Goal: Task Accomplishment & Management: Manage account settings

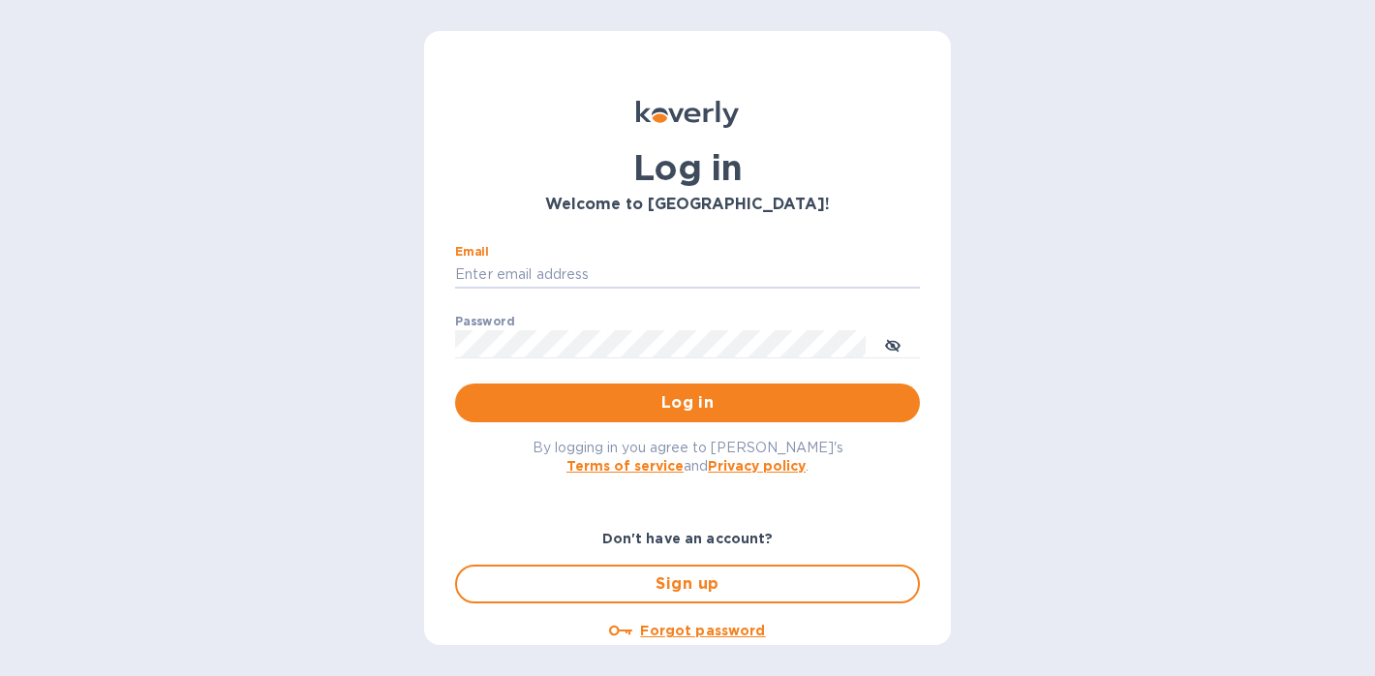
type input "eli@marathonwineimports.com"
click at [684, 402] on button "Log in" at bounding box center [687, 403] width 465 height 39
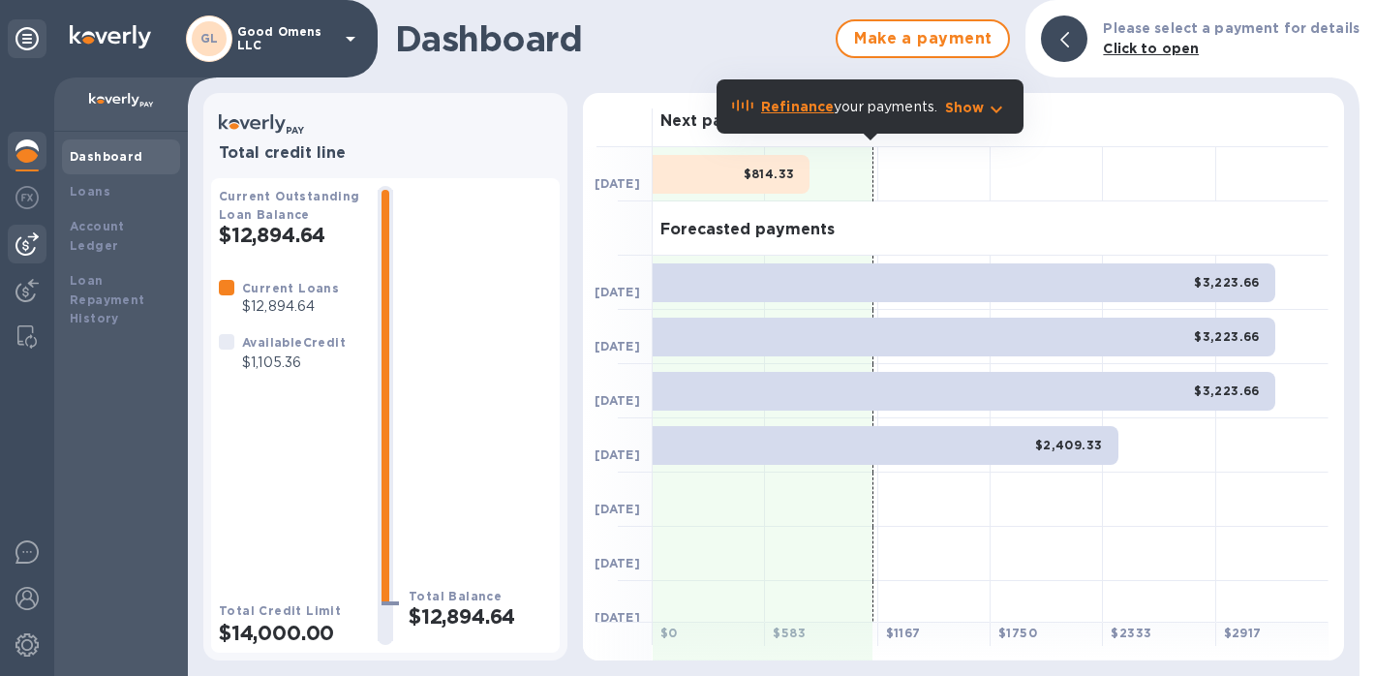
click at [35, 253] on img at bounding box center [26, 243] width 23 height 23
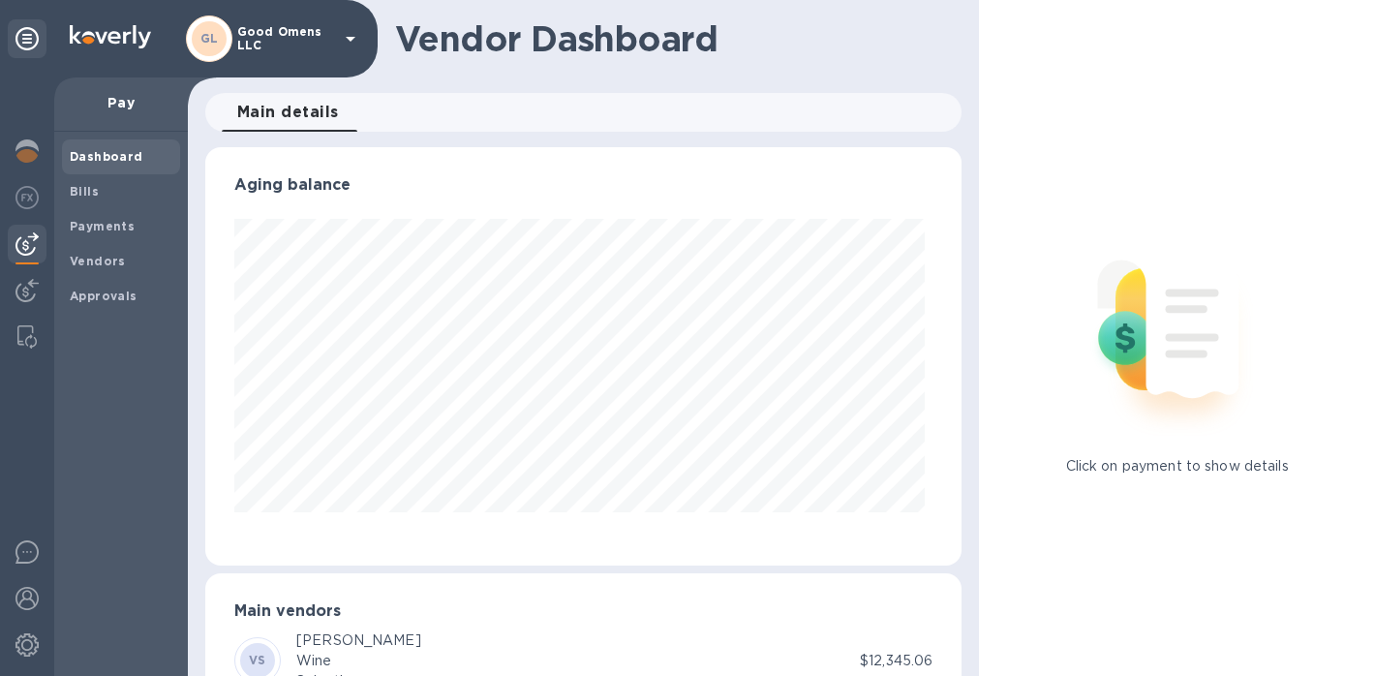
scroll to position [418, 750]
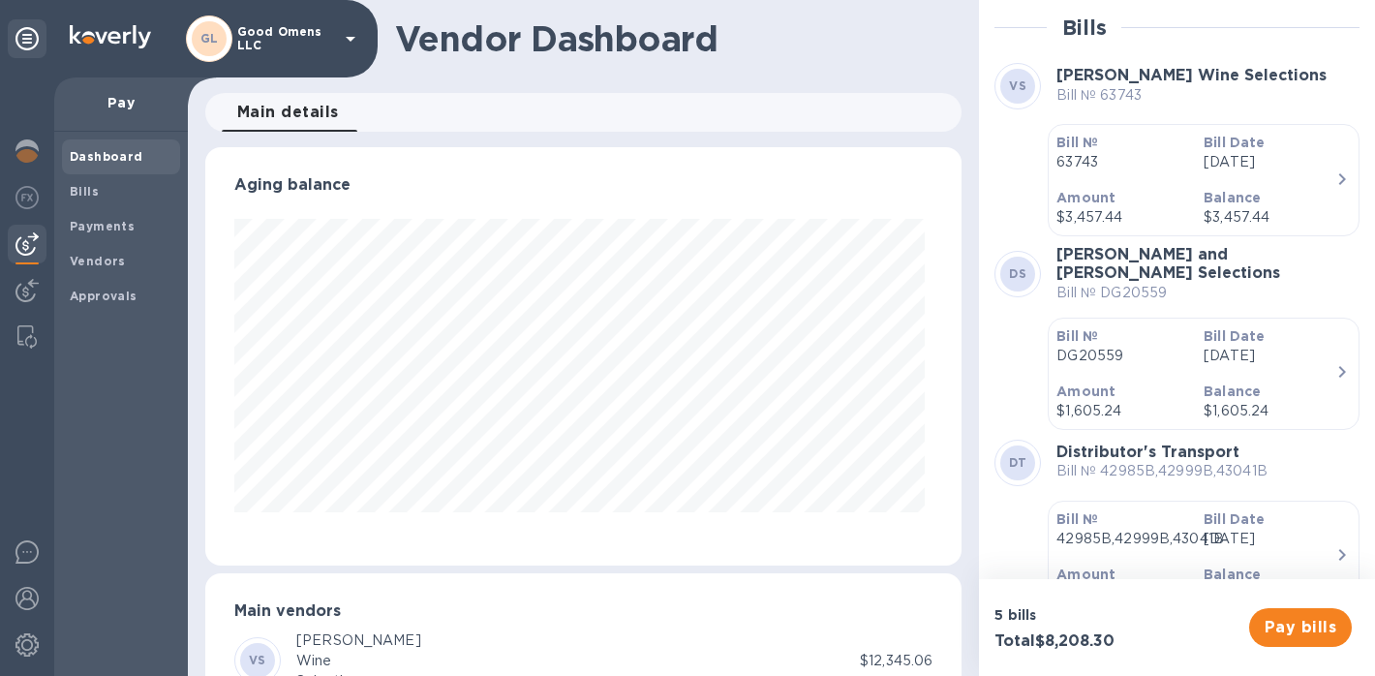
click at [39, 240] on div at bounding box center [27, 244] width 39 height 39
click at [27, 138] on div at bounding box center [27, 153] width 39 height 43
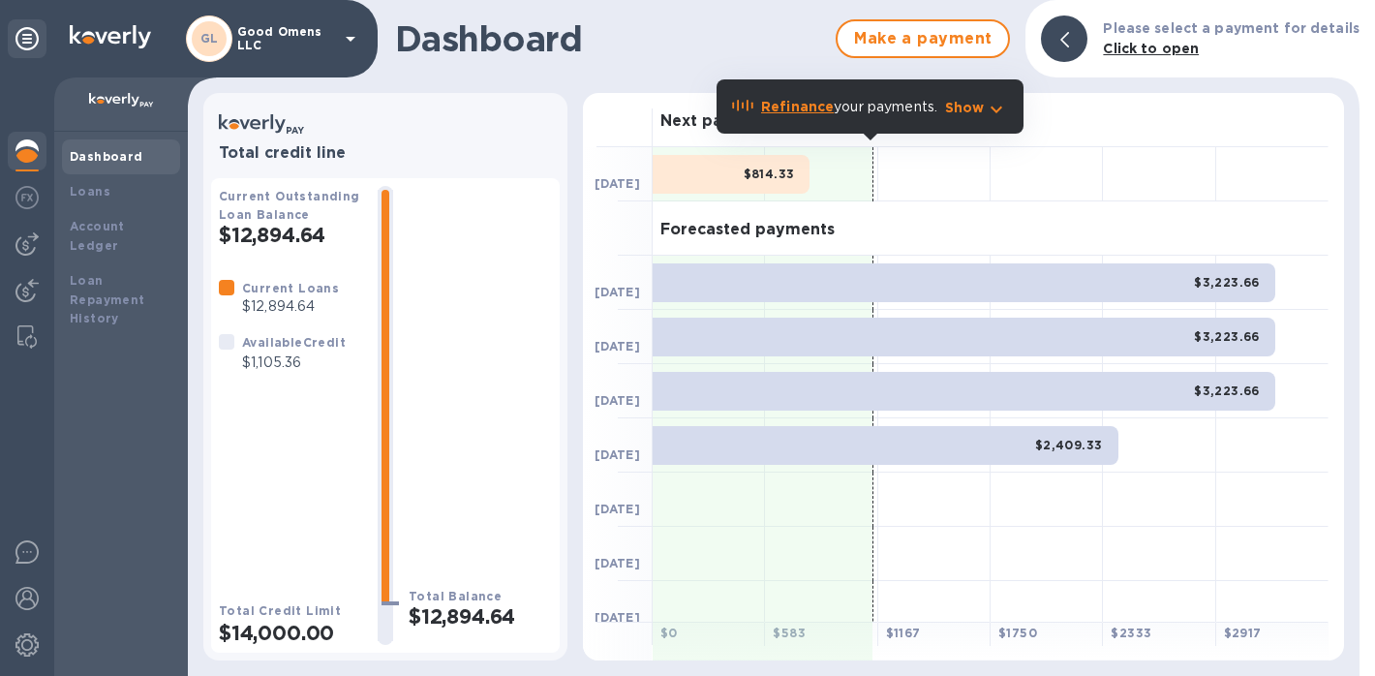
click at [692, 165] on div "$814.33" at bounding box center [731, 174] width 157 height 39
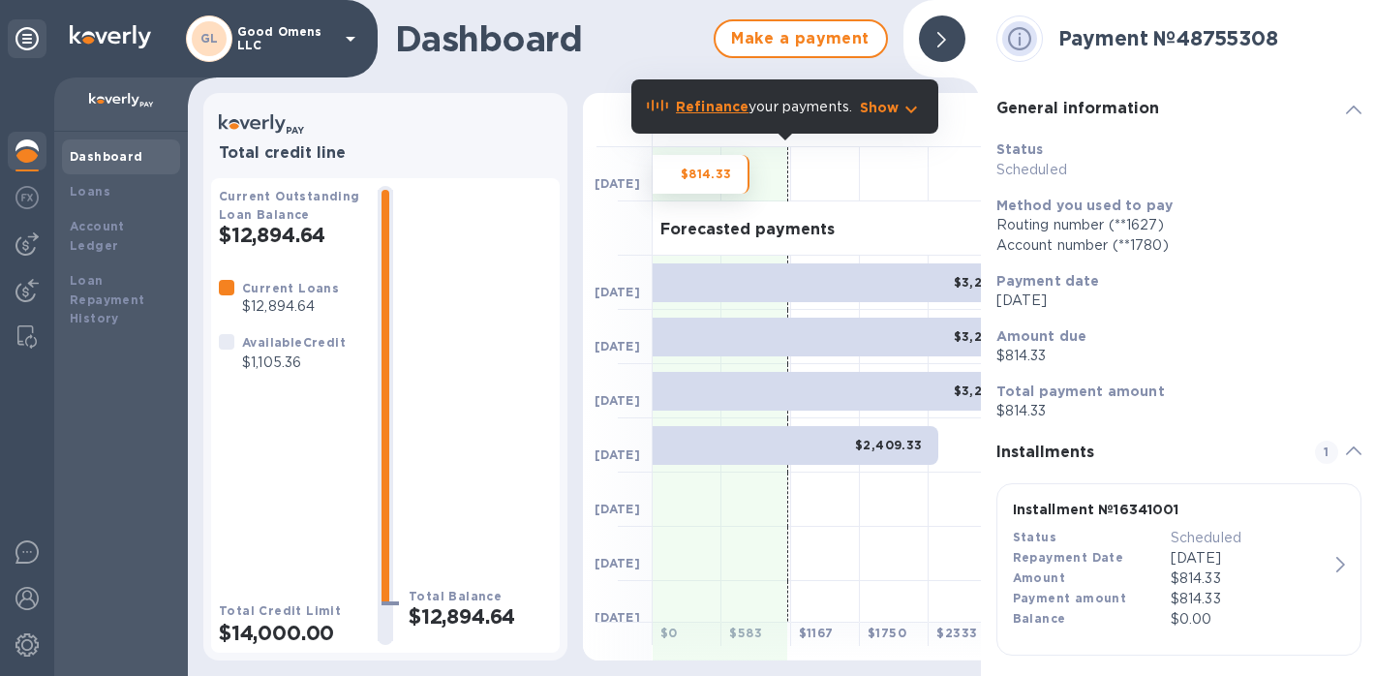
click at [723, 295] on div "$3,223.66" at bounding box center [844, 282] width 382 height 39
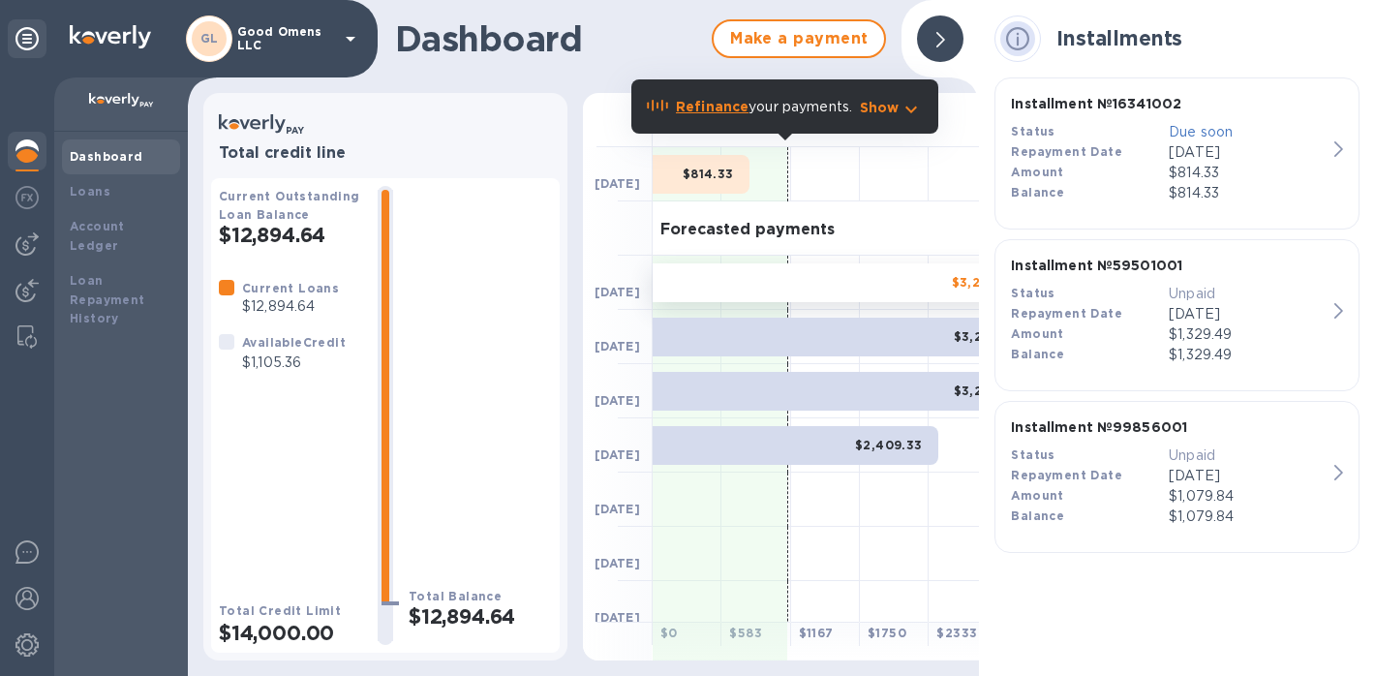
click at [723, 341] on div "$3,223.66" at bounding box center [844, 337] width 382 height 39
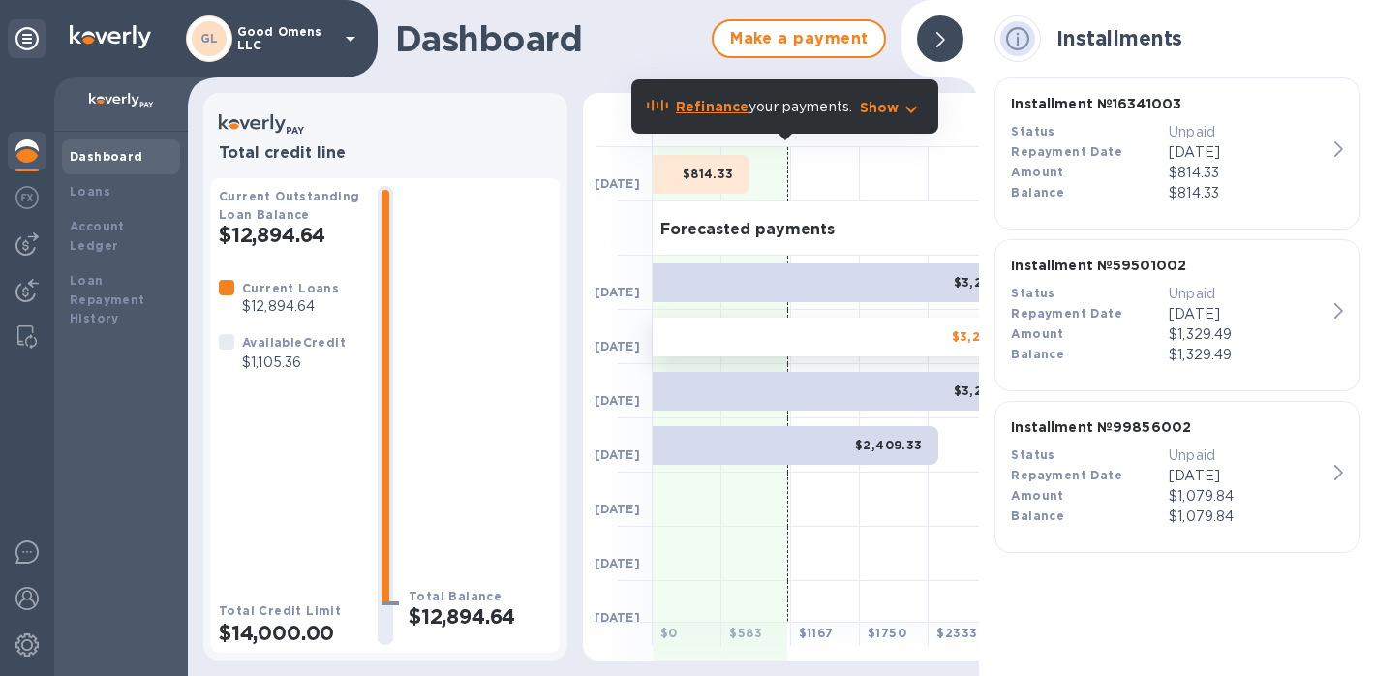
click at [963, 25] on div at bounding box center [940, 39] width 62 height 62
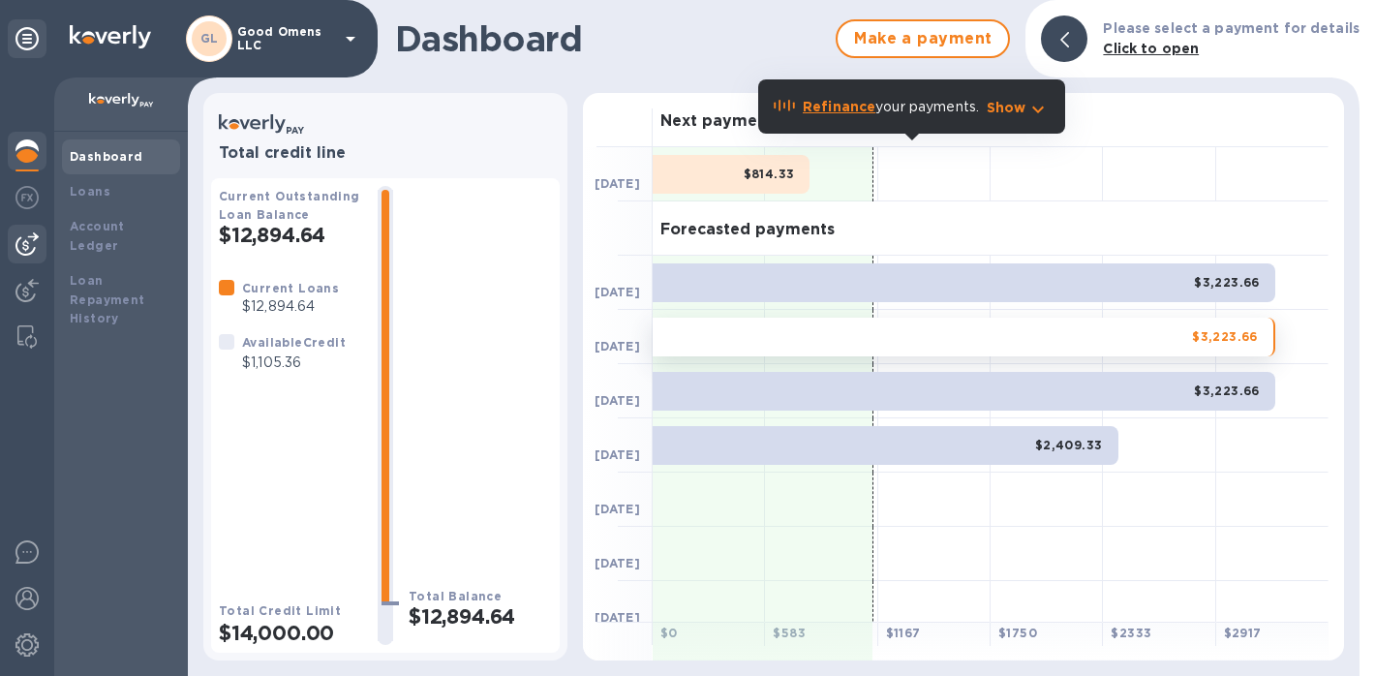
click at [30, 227] on div at bounding box center [27, 244] width 39 height 39
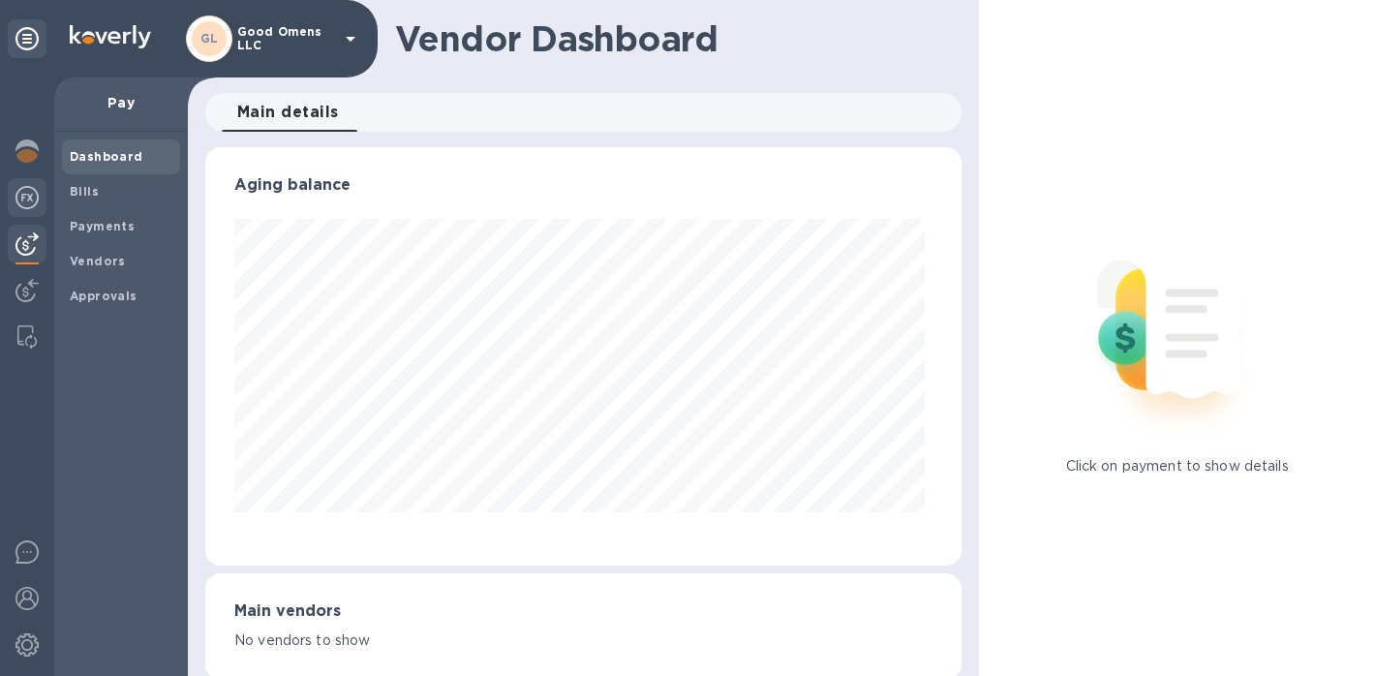
scroll to position [418, 750]
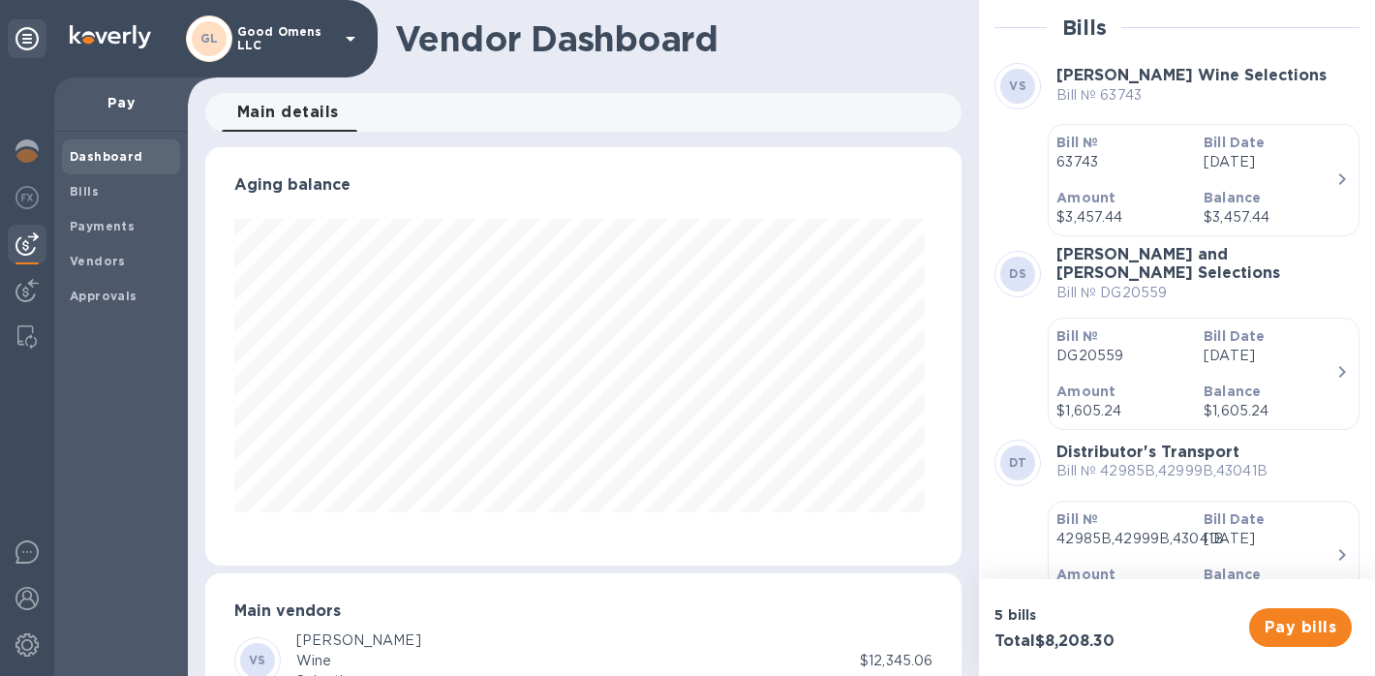
click at [1164, 189] on p "Amount" at bounding box center [1123, 197] width 132 height 19
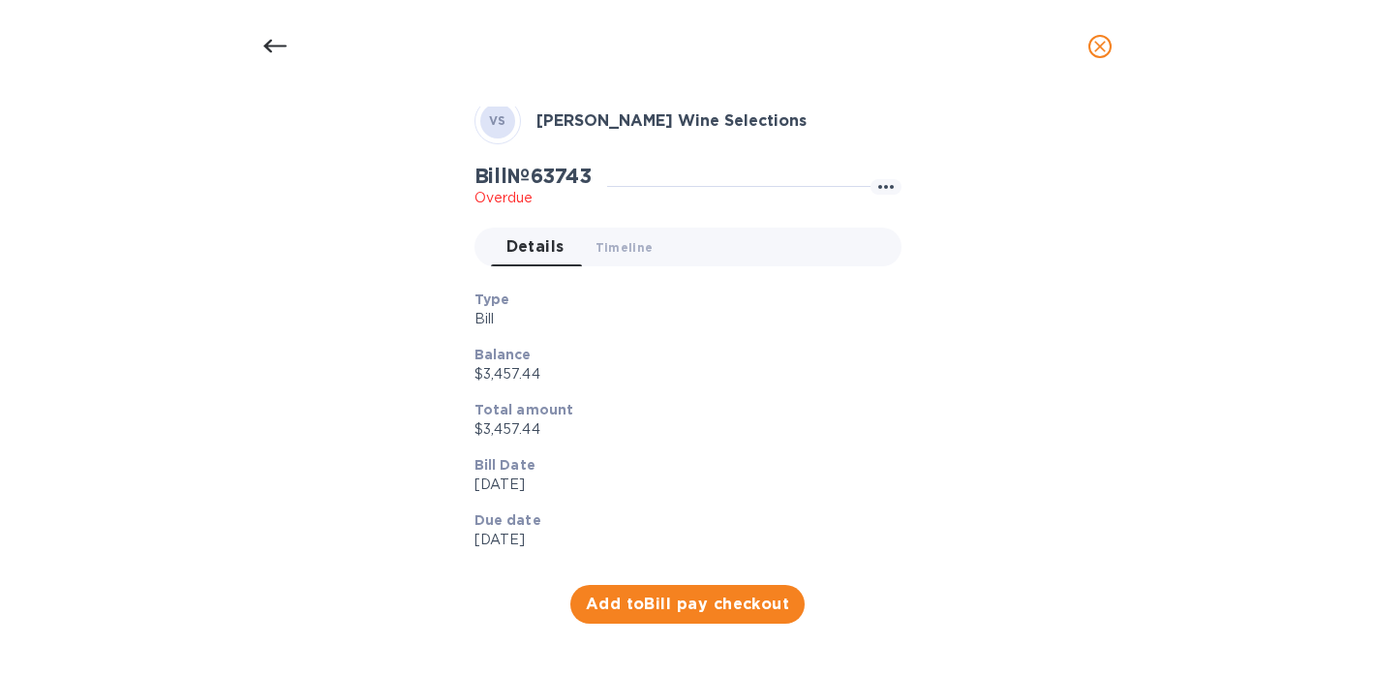
scroll to position [86, 0]
click at [644, 598] on span "Add to Bill pay checkout" at bounding box center [688, 604] width 204 height 23
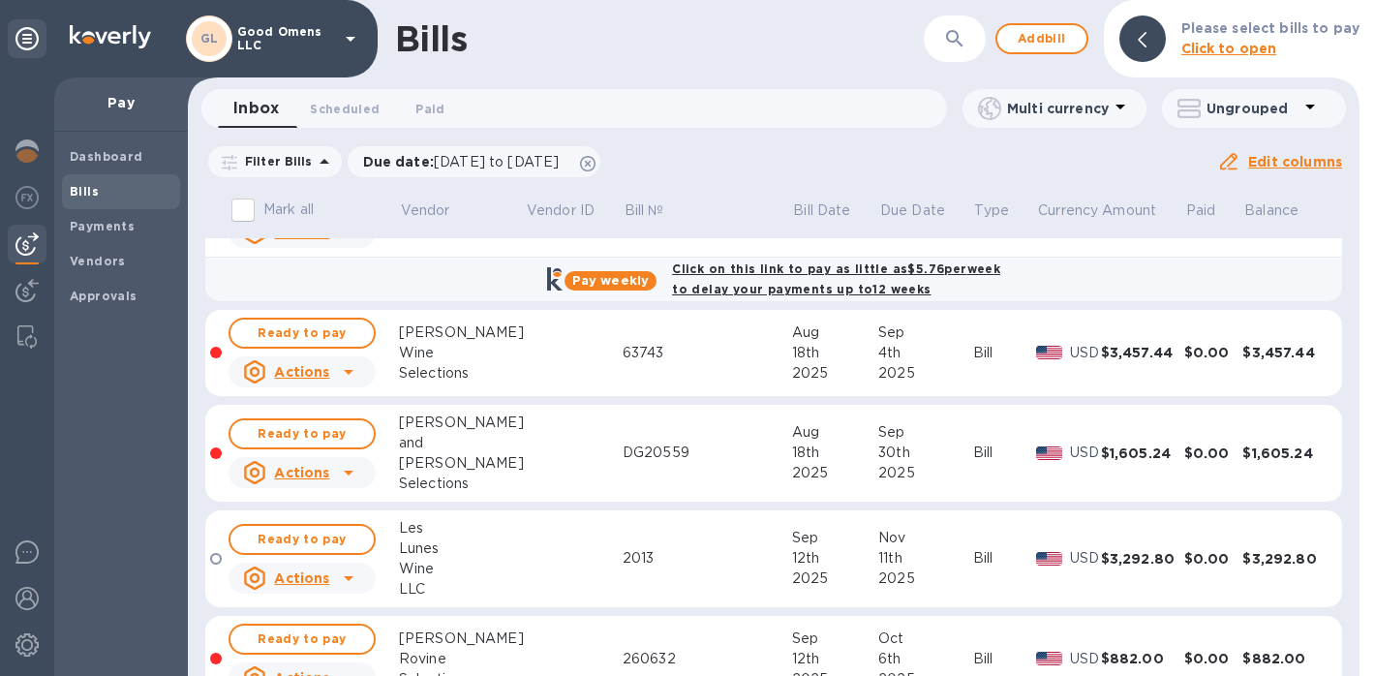
scroll to position [82, 0]
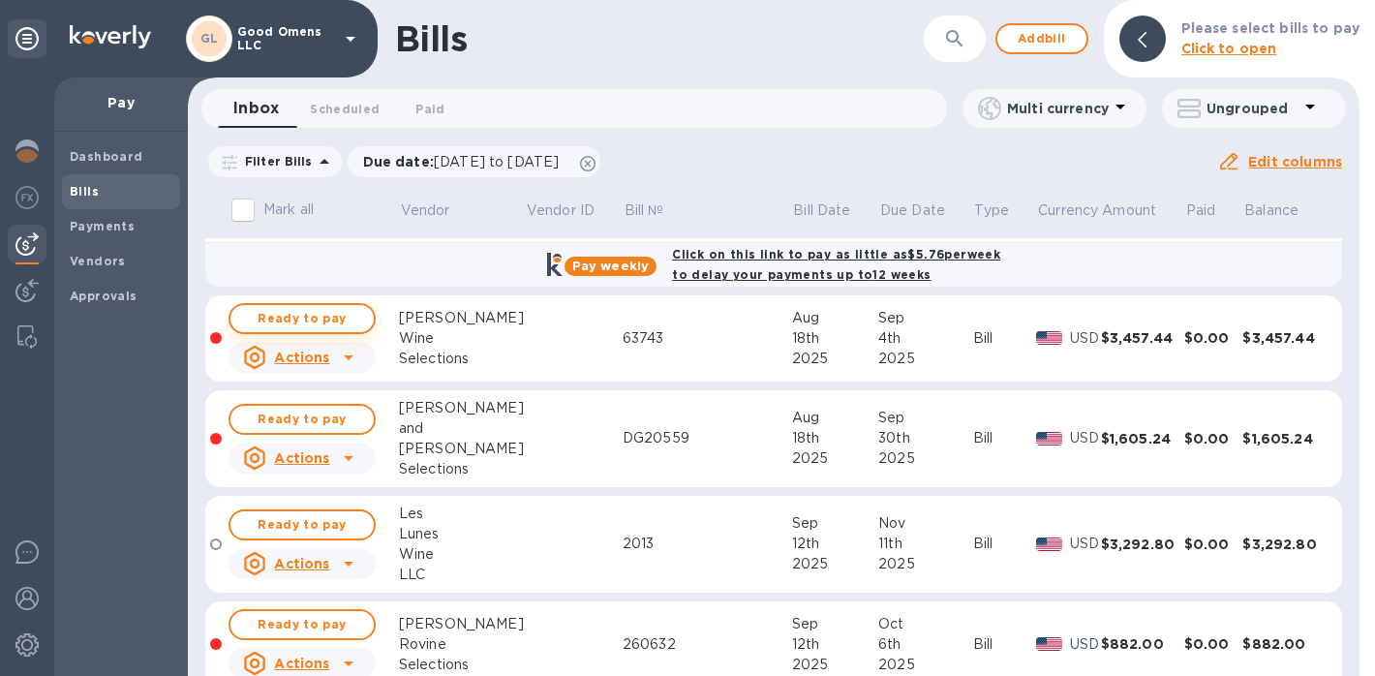
click at [343, 312] on span "Ready to pay" at bounding box center [302, 318] width 112 height 23
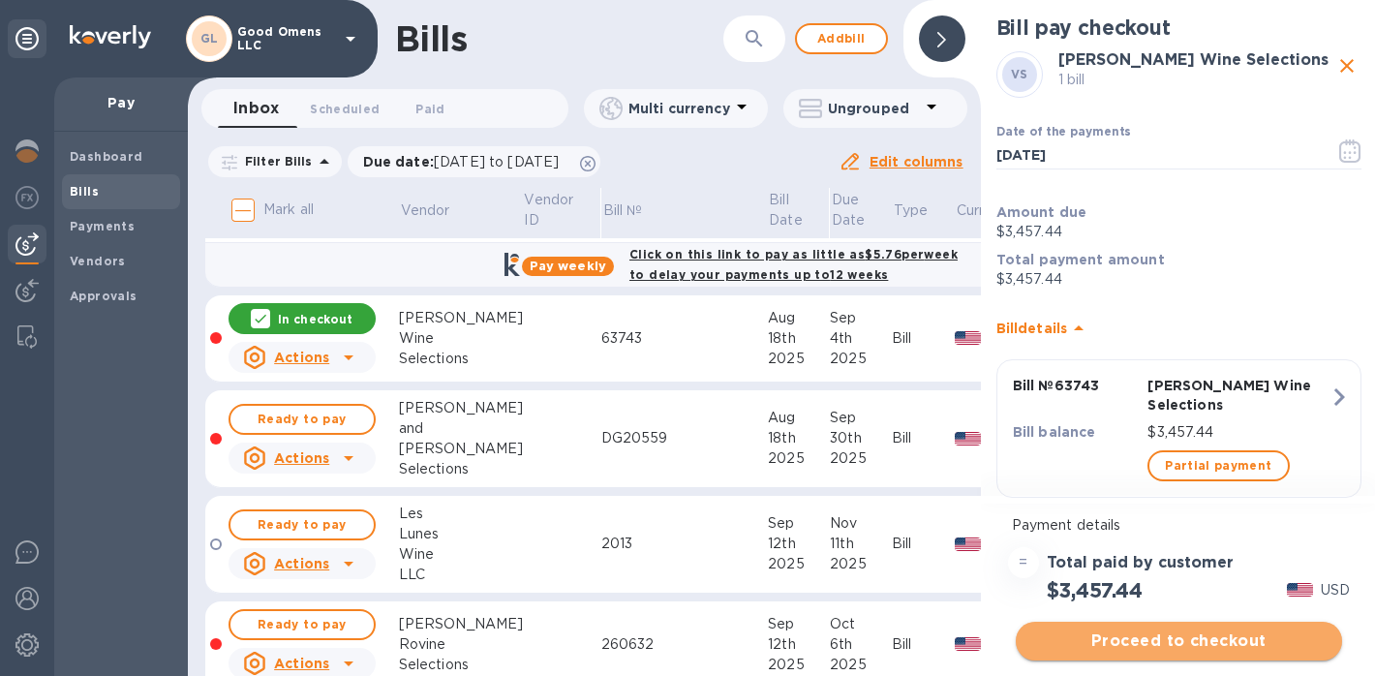
click at [1182, 647] on span "Proceed to checkout" at bounding box center [1178, 641] width 295 height 23
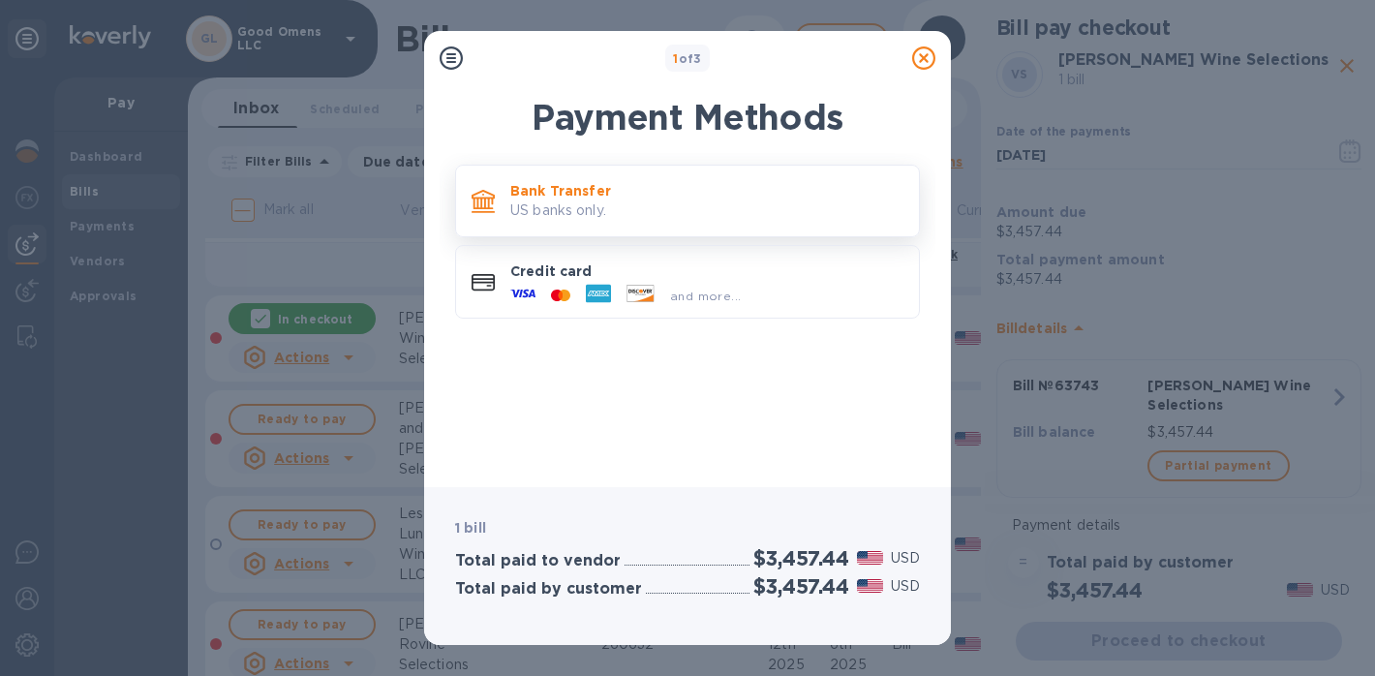
click at [741, 216] on p "US banks only." at bounding box center [706, 210] width 393 height 20
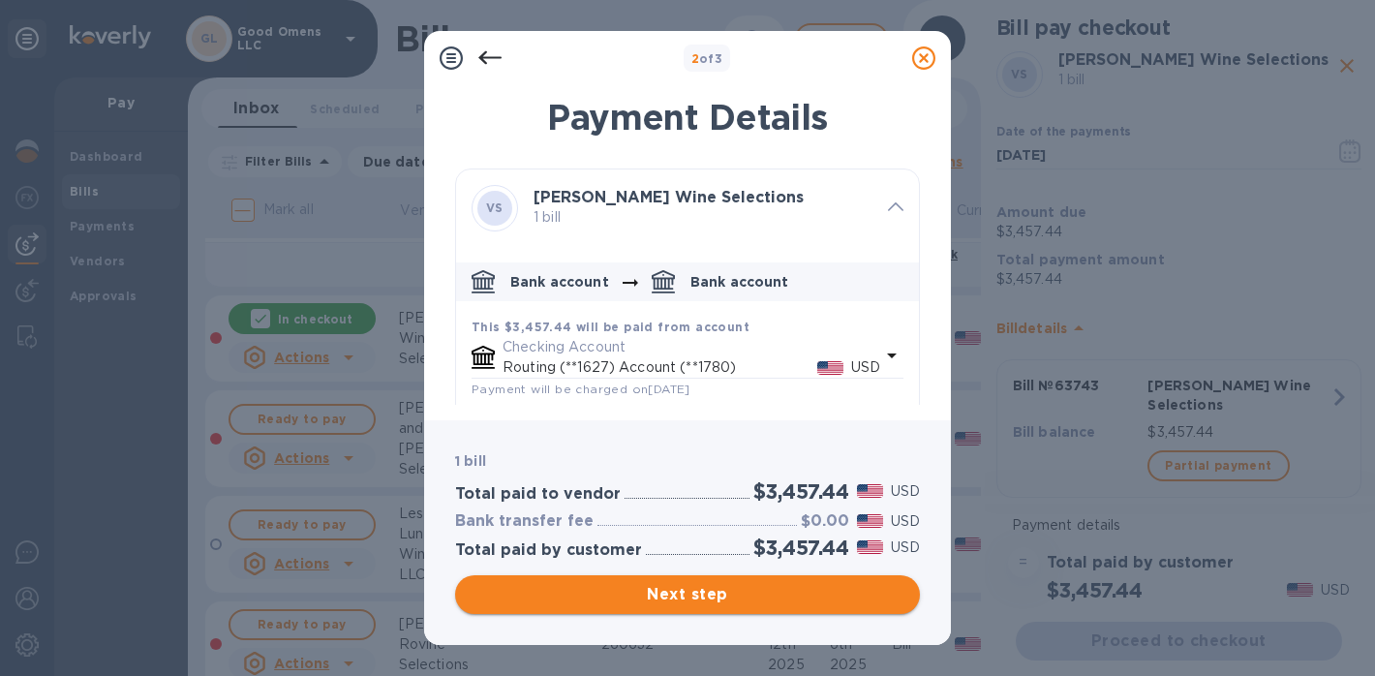
click at [658, 600] on span "Next step" at bounding box center [688, 594] width 434 height 23
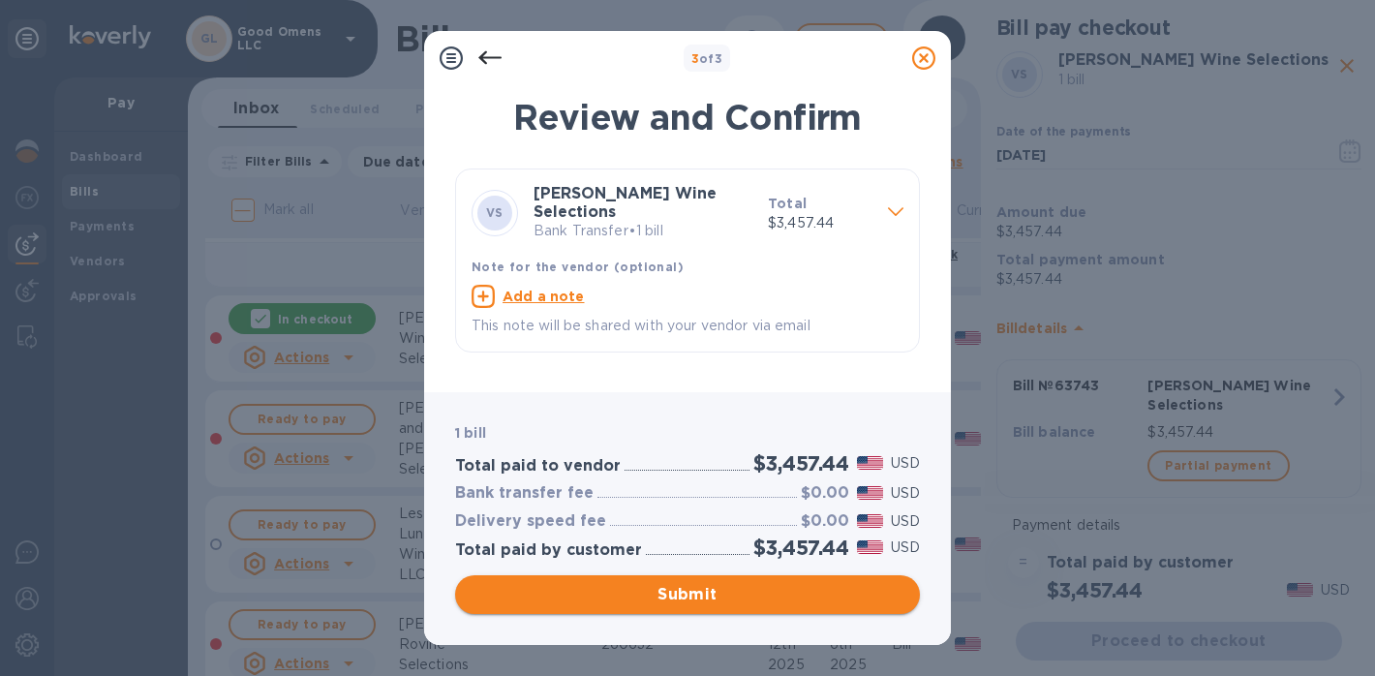
click at [650, 597] on span "Submit" at bounding box center [688, 594] width 434 height 23
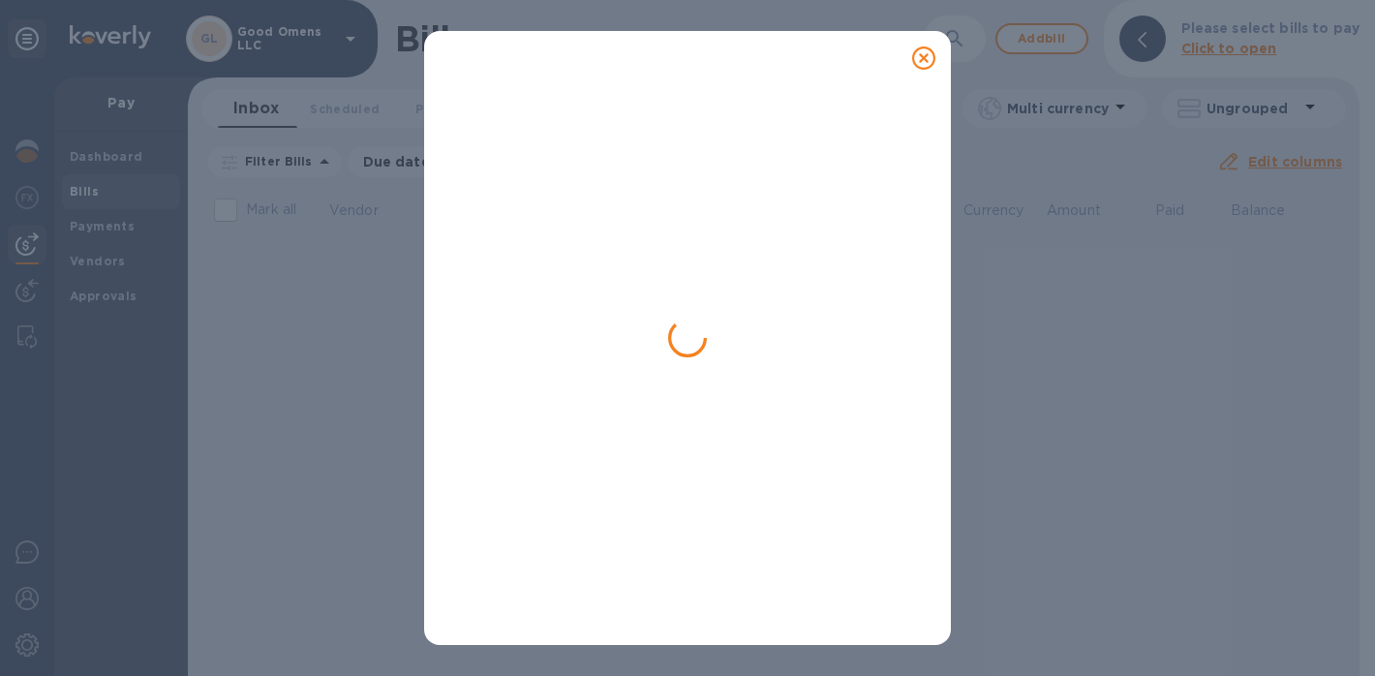
scroll to position [0, 0]
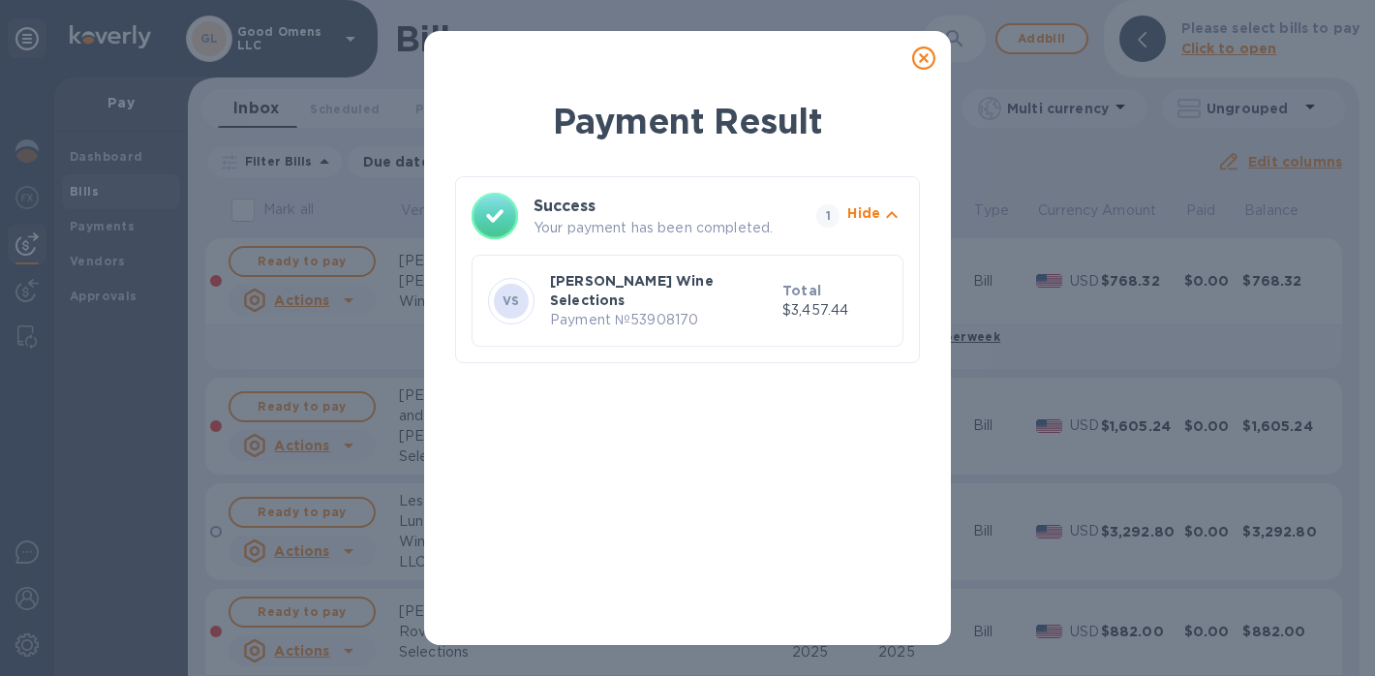
click at [920, 53] on icon at bounding box center [923, 57] width 23 height 23
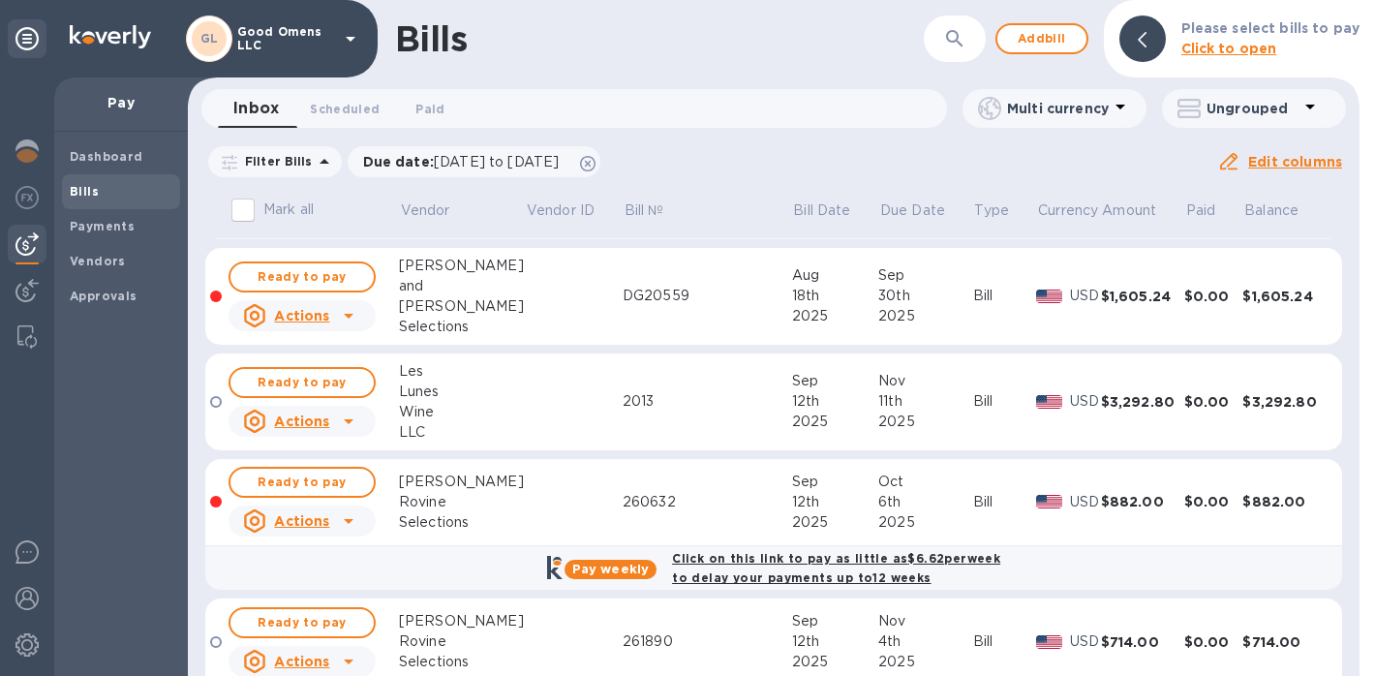
scroll to position [148, 0]
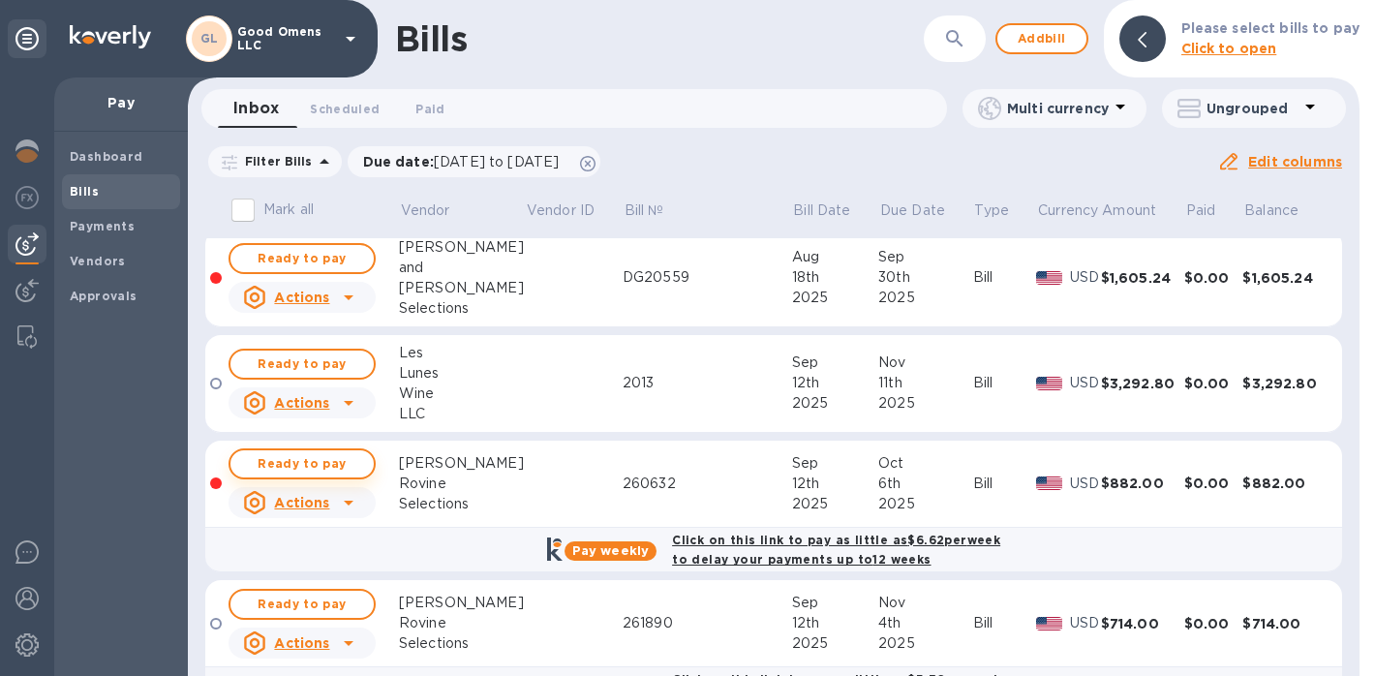
click at [354, 465] on span "Ready to pay" at bounding box center [302, 463] width 112 height 23
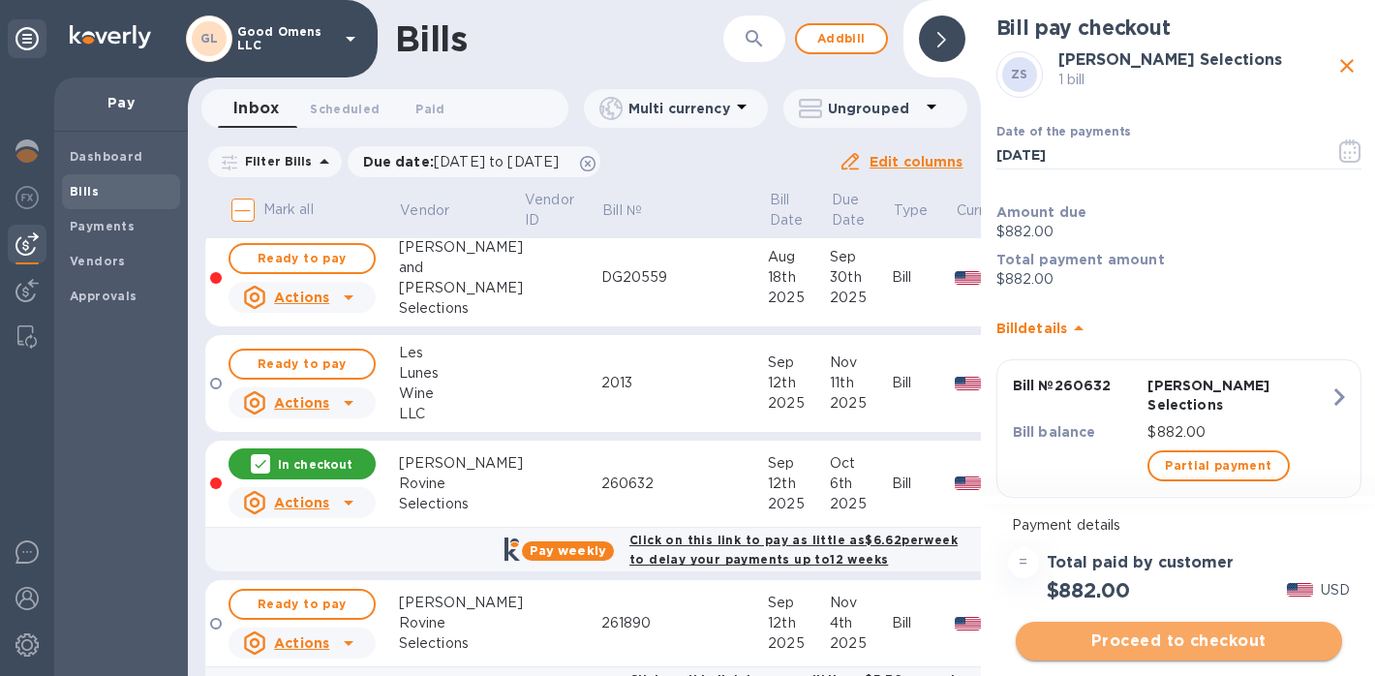
click at [1123, 637] on span "Proceed to checkout" at bounding box center [1178, 641] width 295 height 23
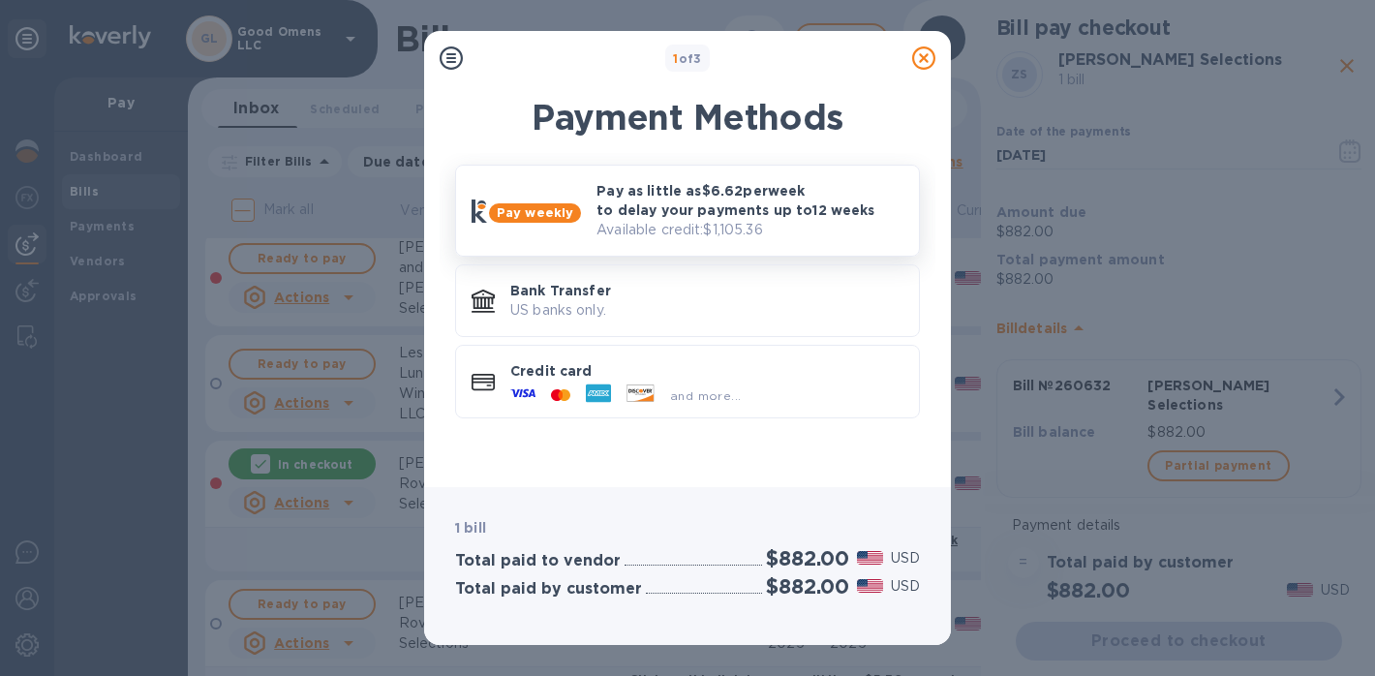
click at [670, 244] on div "Pay as little as $6.62 per week to delay your payments up to 12 weeks Available…" at bounding box center [750, 210] width 323 height 75
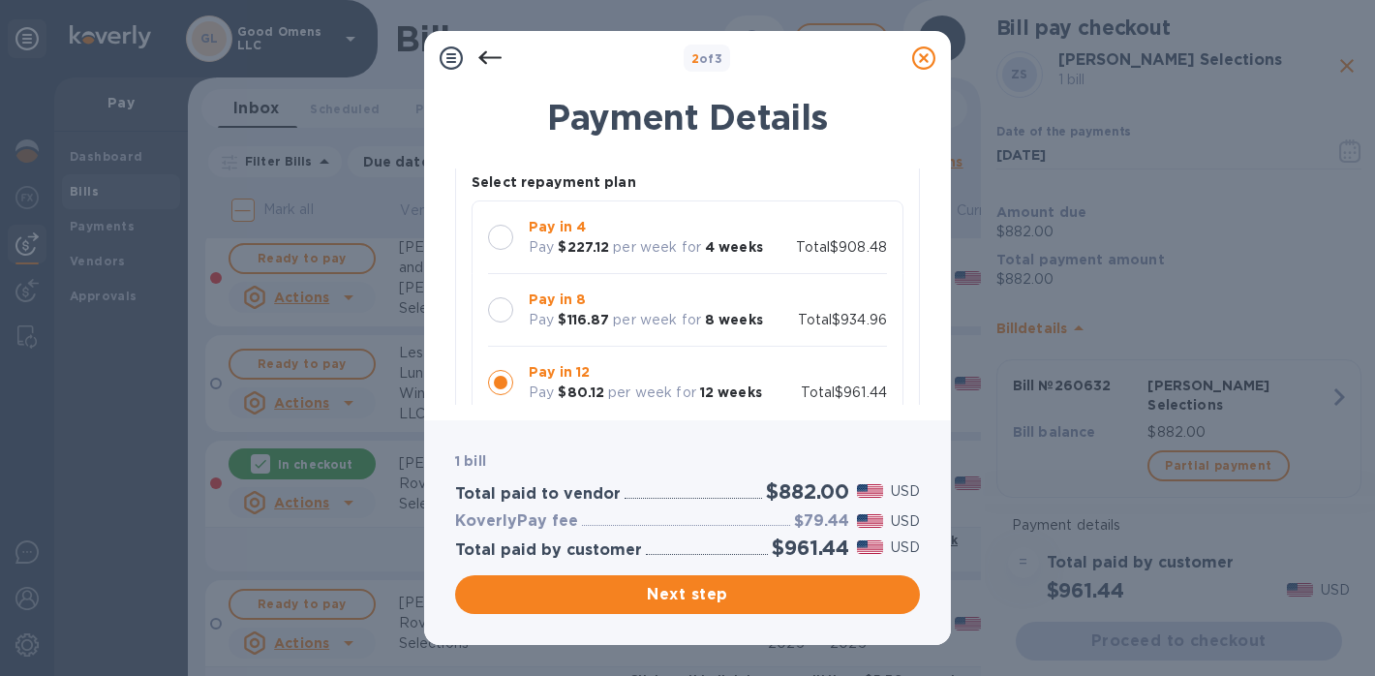
scroll to position [143, 0]
click at [666, 244] on p "per week for" at bounding box center [657, 244] width 88 height 20
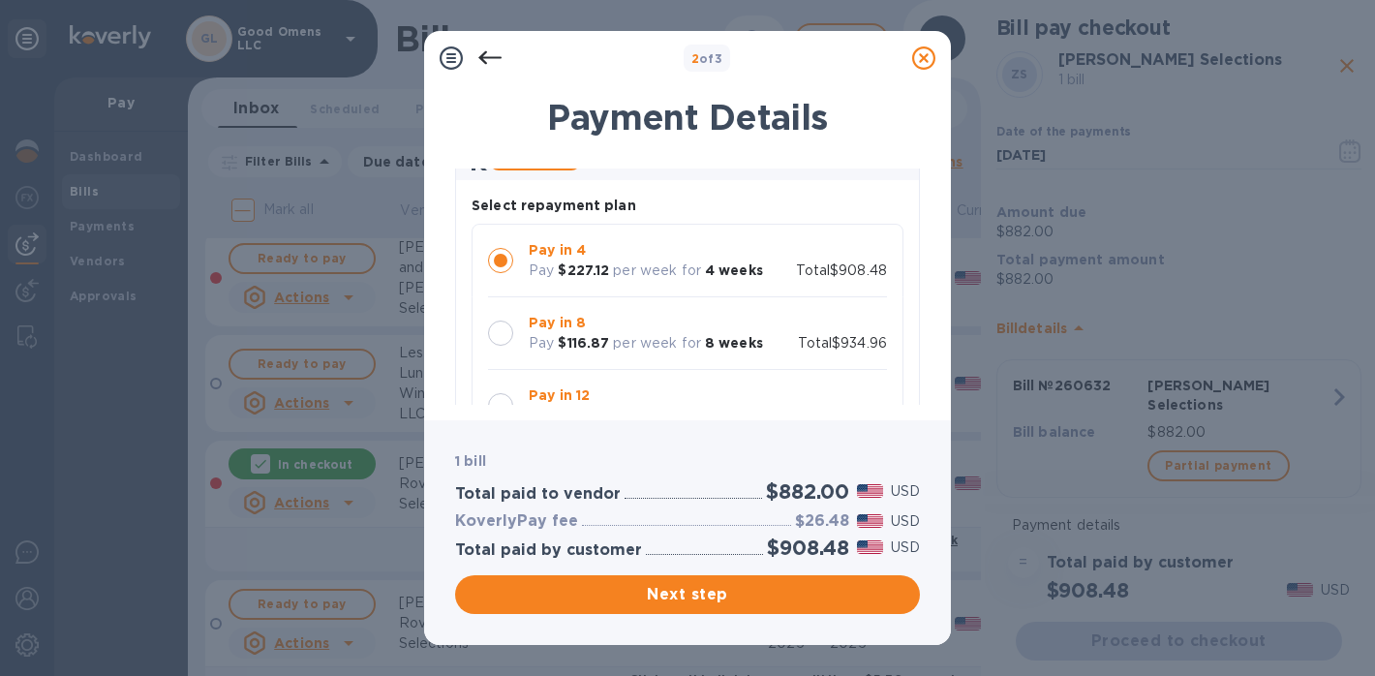
scroll to position [144, 0]
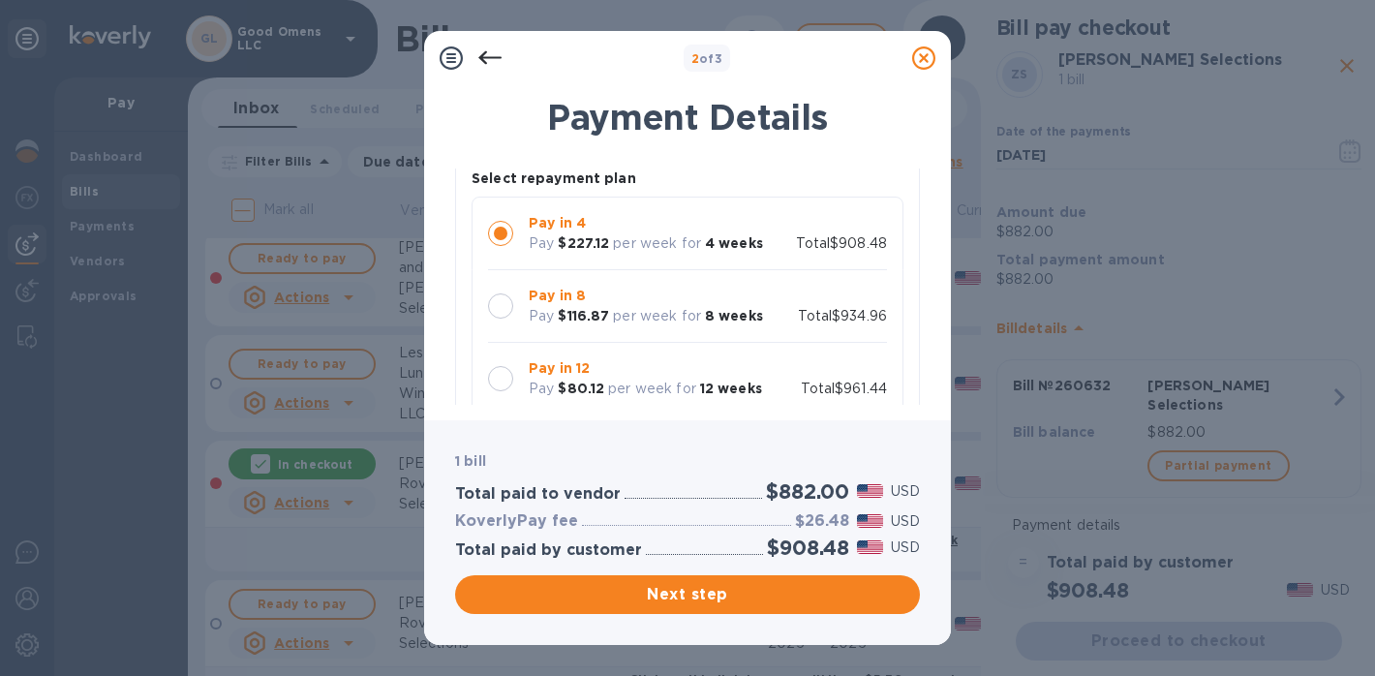
click at [629, 395] on p "per week for" at bounding box center [652, 389] width 88 height 20
click at [630, 245] on p "per week for" at bounding box center [657, 243] width 88 height 20
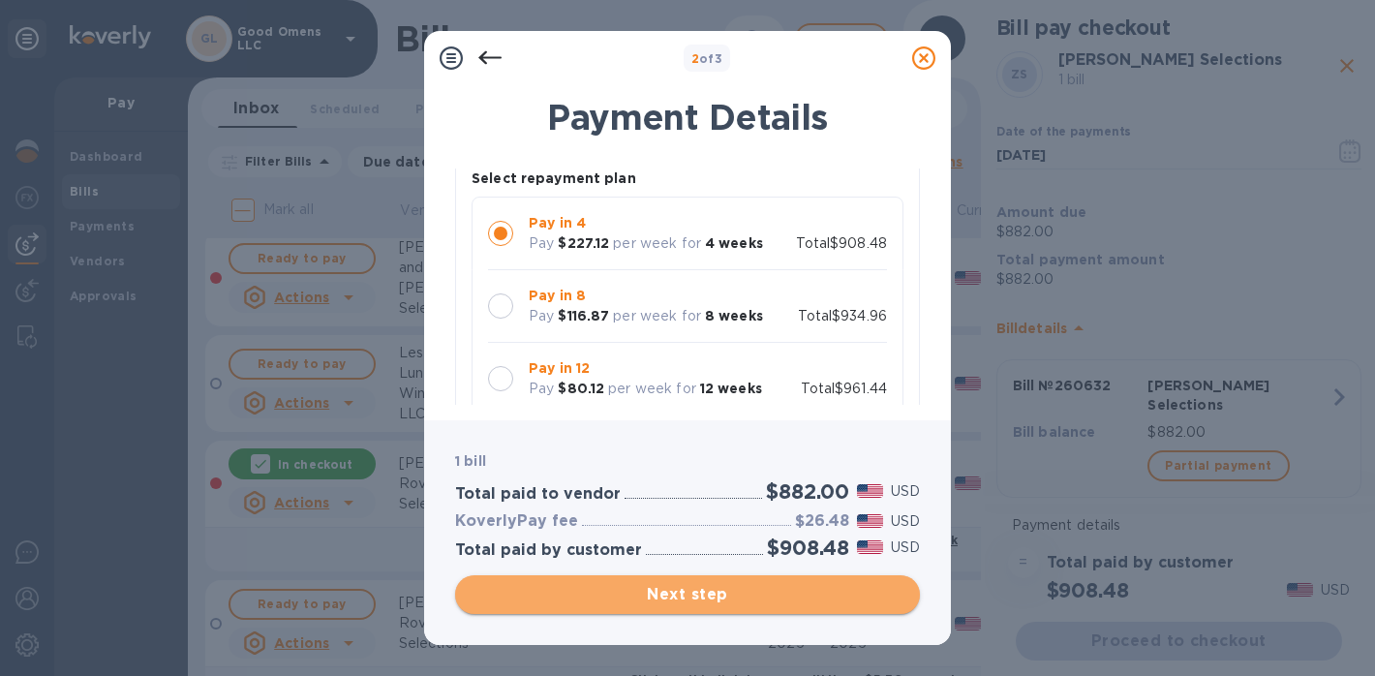
click at [673, 593] on span "Next step" at bounding box center [688, 594] width 434 height 23
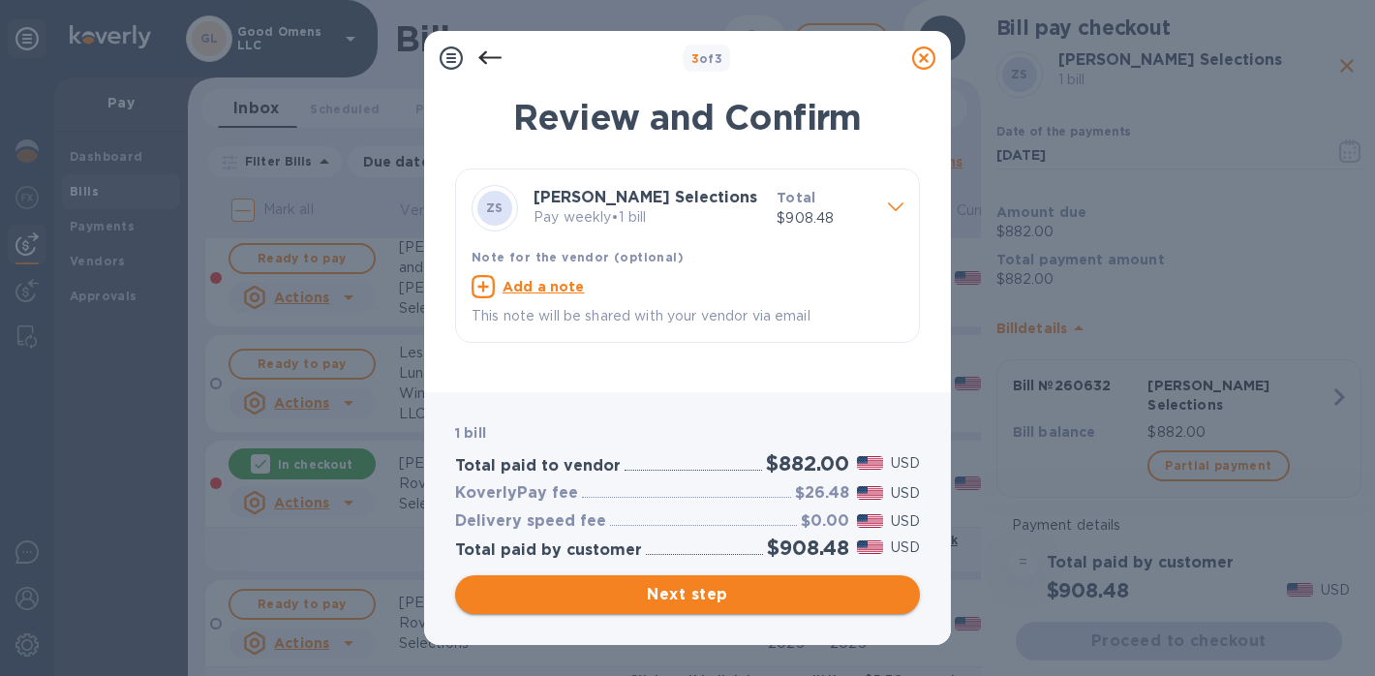
click at [673, 593] on span "Next step" at bounding box center [688, 594] width 434 height 23
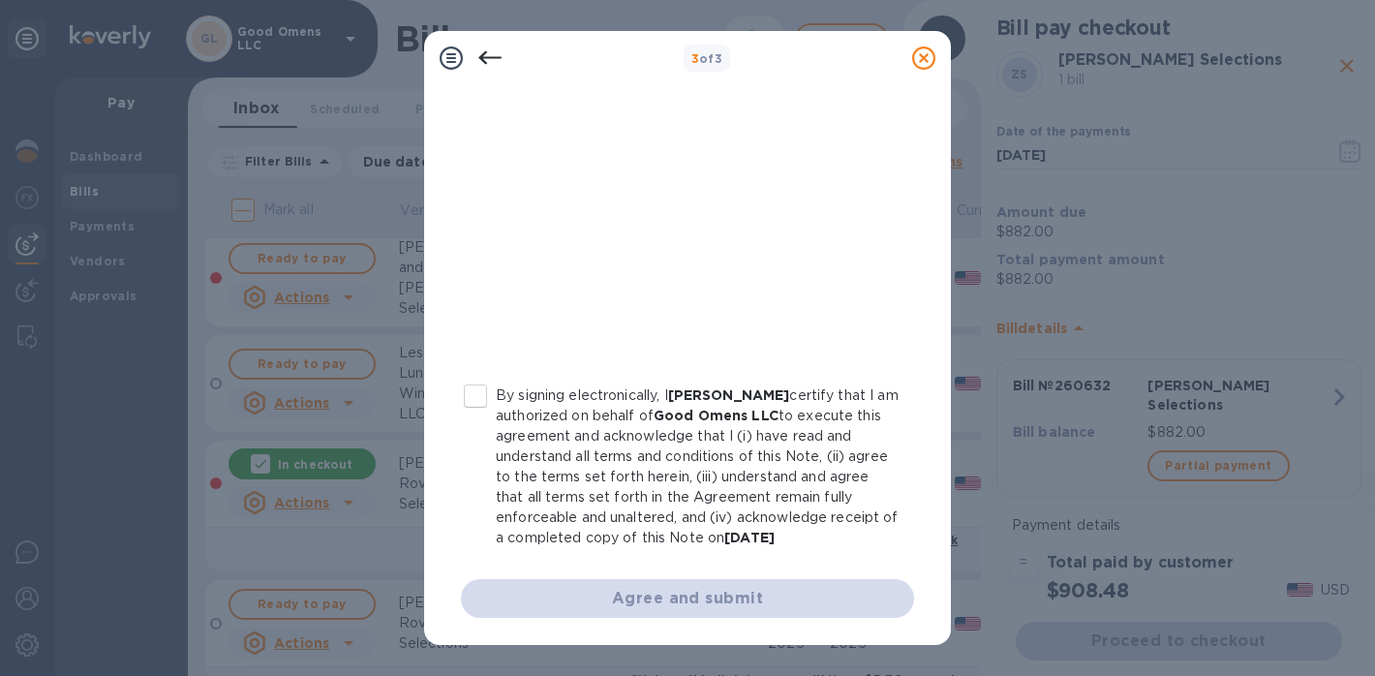
scroll to position [407, 0]
click at [477, 387] on input "By signing electronically, I [PERSON_NAME] certify that I am authorized on beha…" at bounding box center [475, 396] width 41 height 41
checkbox input "true"
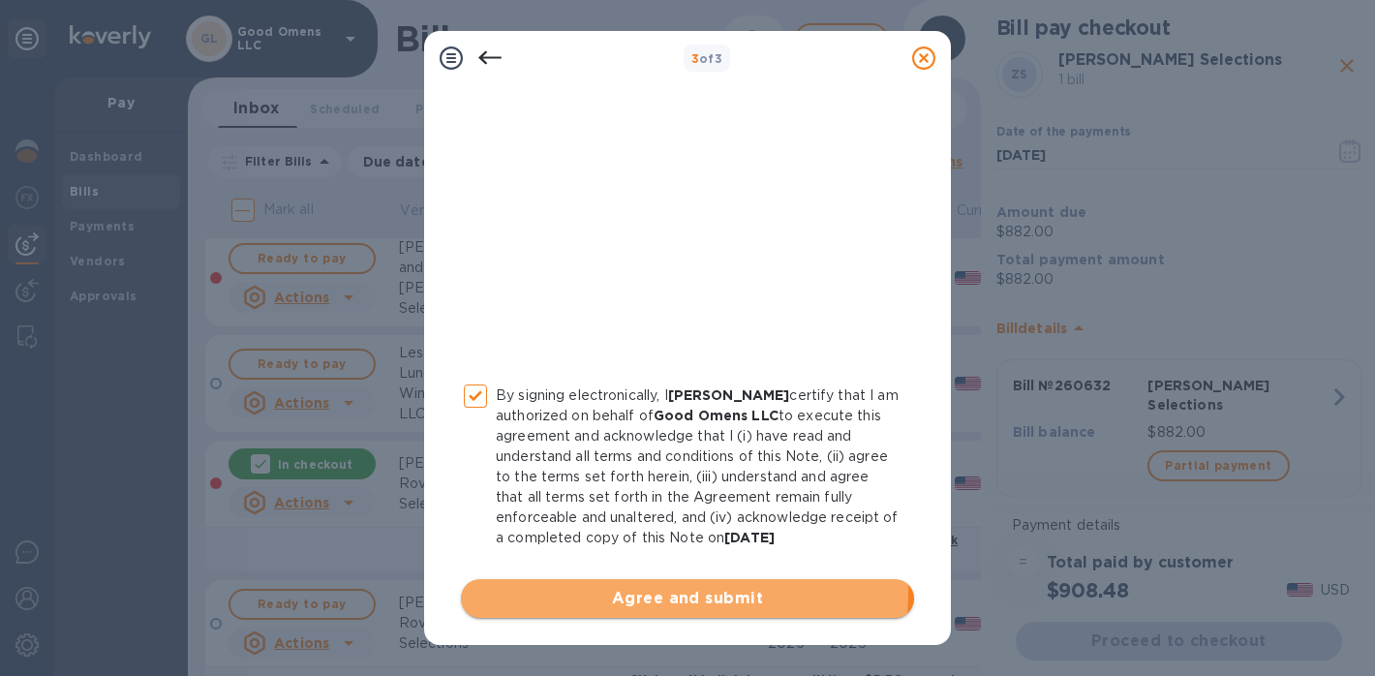
click at [602, 591] on span "Agree and submit" at bounding box center [688, 598] width 422 height 23
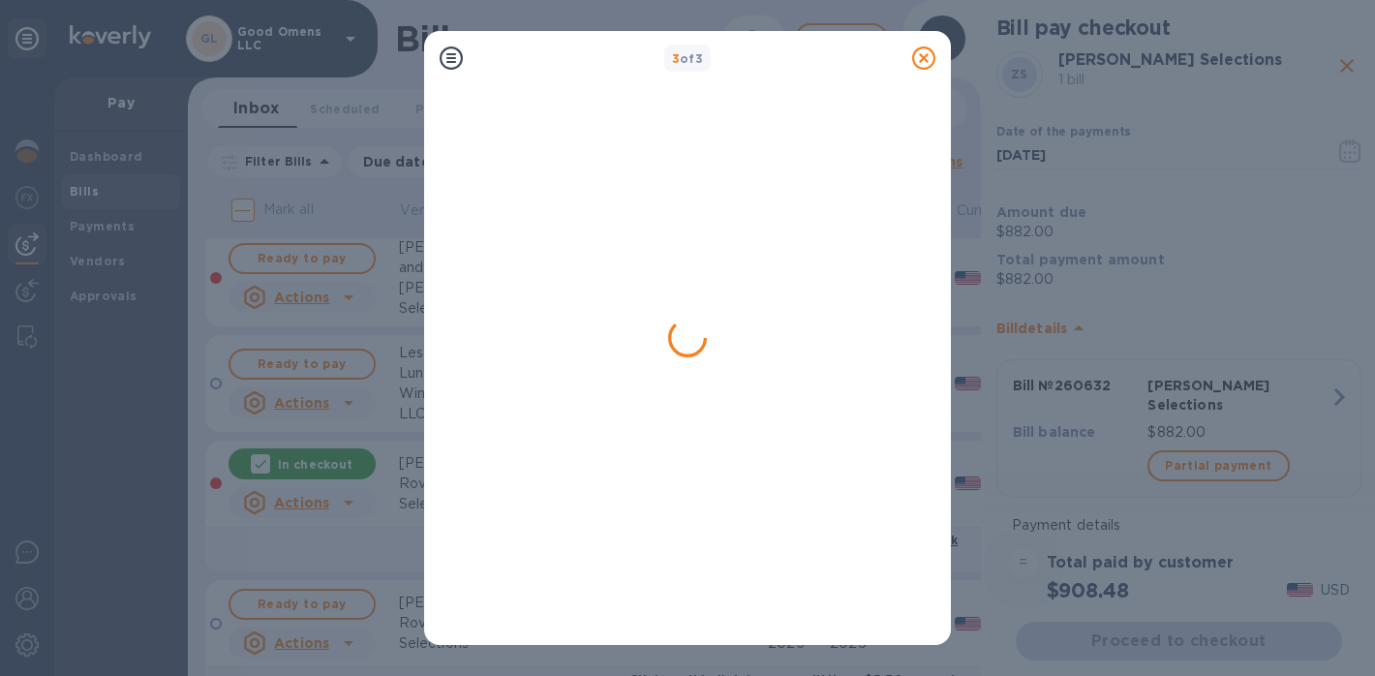
scroll to position [0, 0]
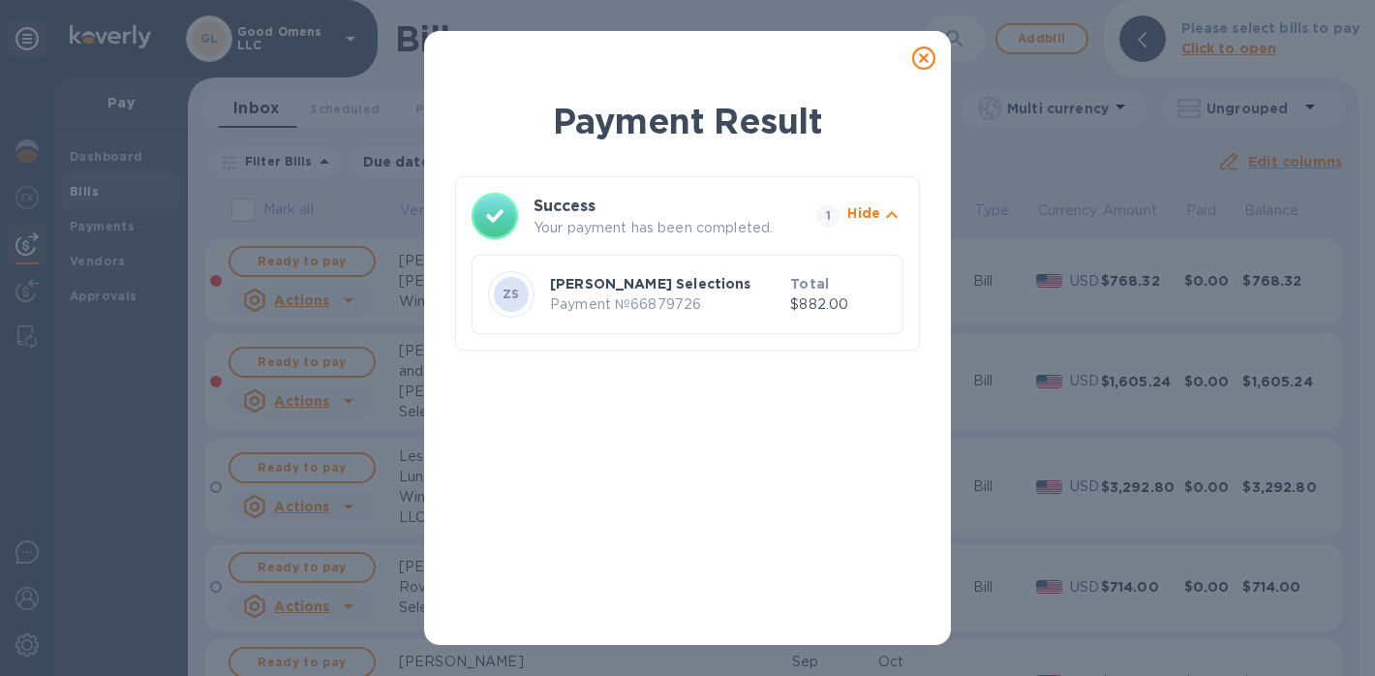
click at [921, 64] on icon at bounding box center [923, 57] width 23 height 23
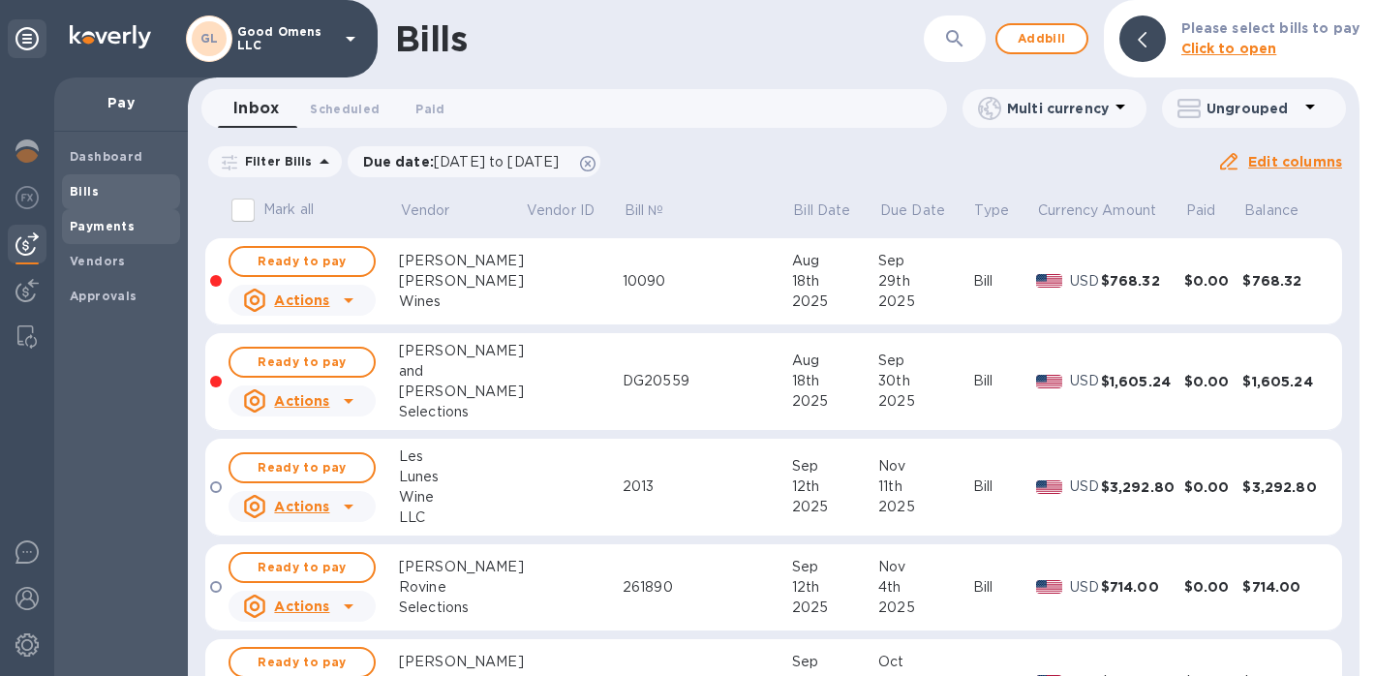
click at [121, 221] on b "Payments" at bounding box center [102, 226] width 65 height 15
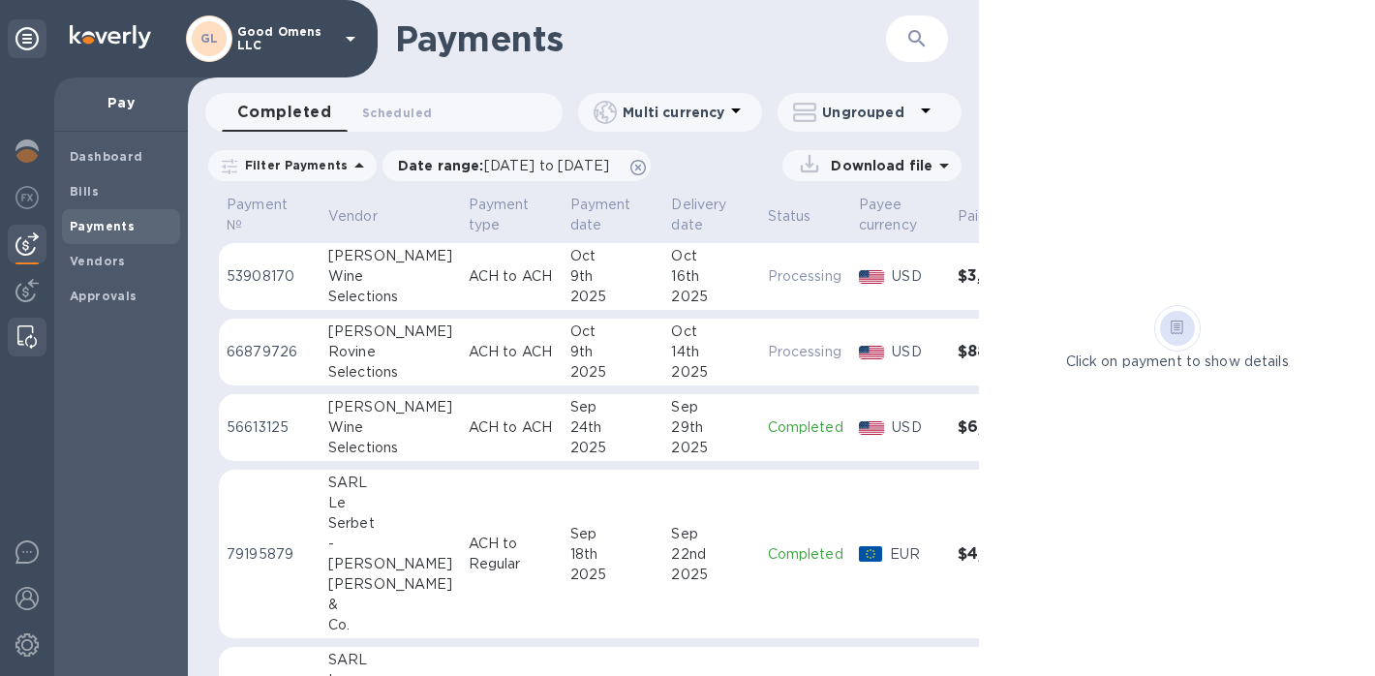
click at [38, 345] on div at bounding box center [27, 337] width 35 height 39
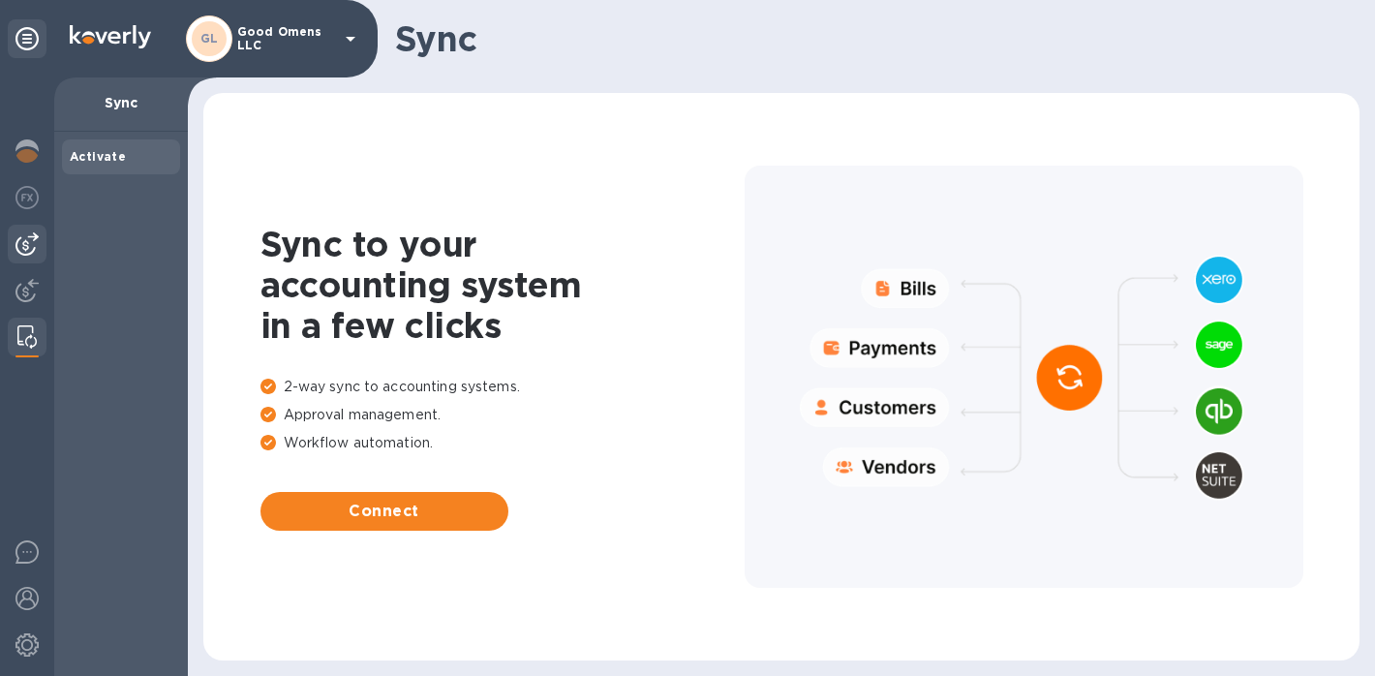
click at [19, 246] on img at bounding box center [26, 243] width 23 height 23
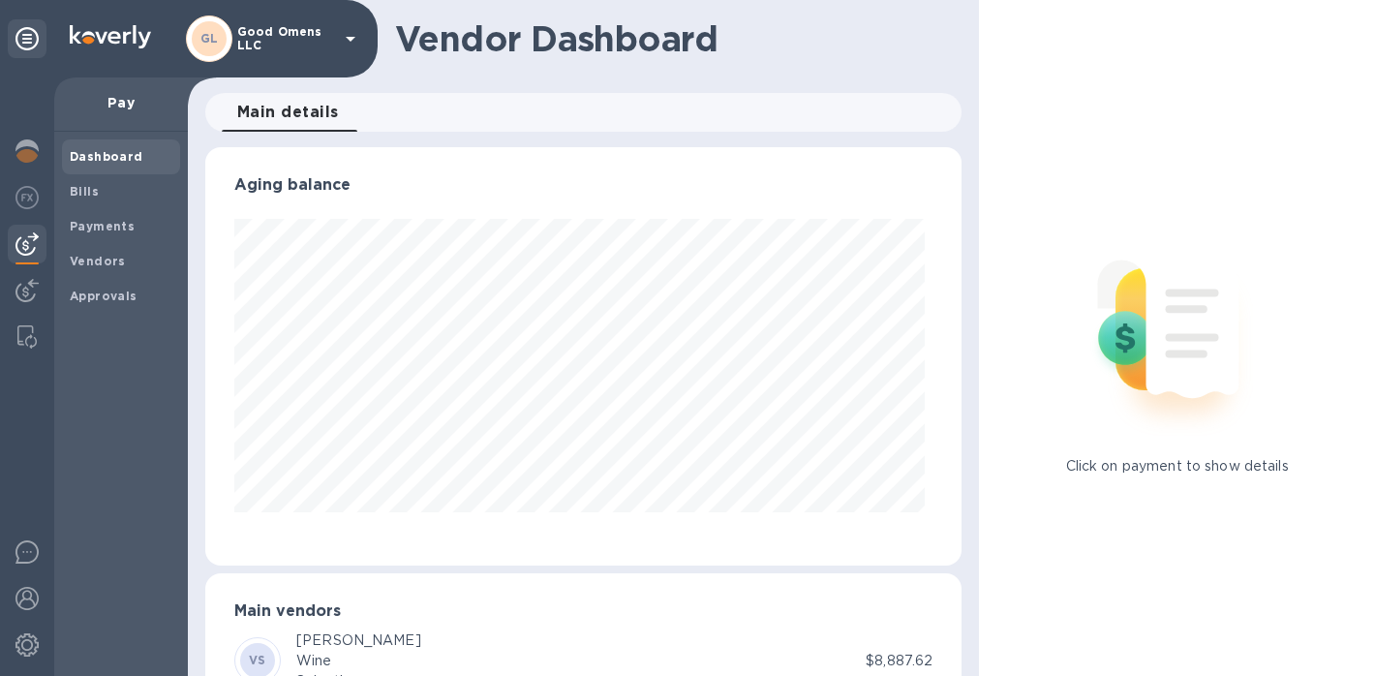
scroll to position [418, 750]
click at [29, 318] on div at bounding box center [27, 337] width 35 height 39
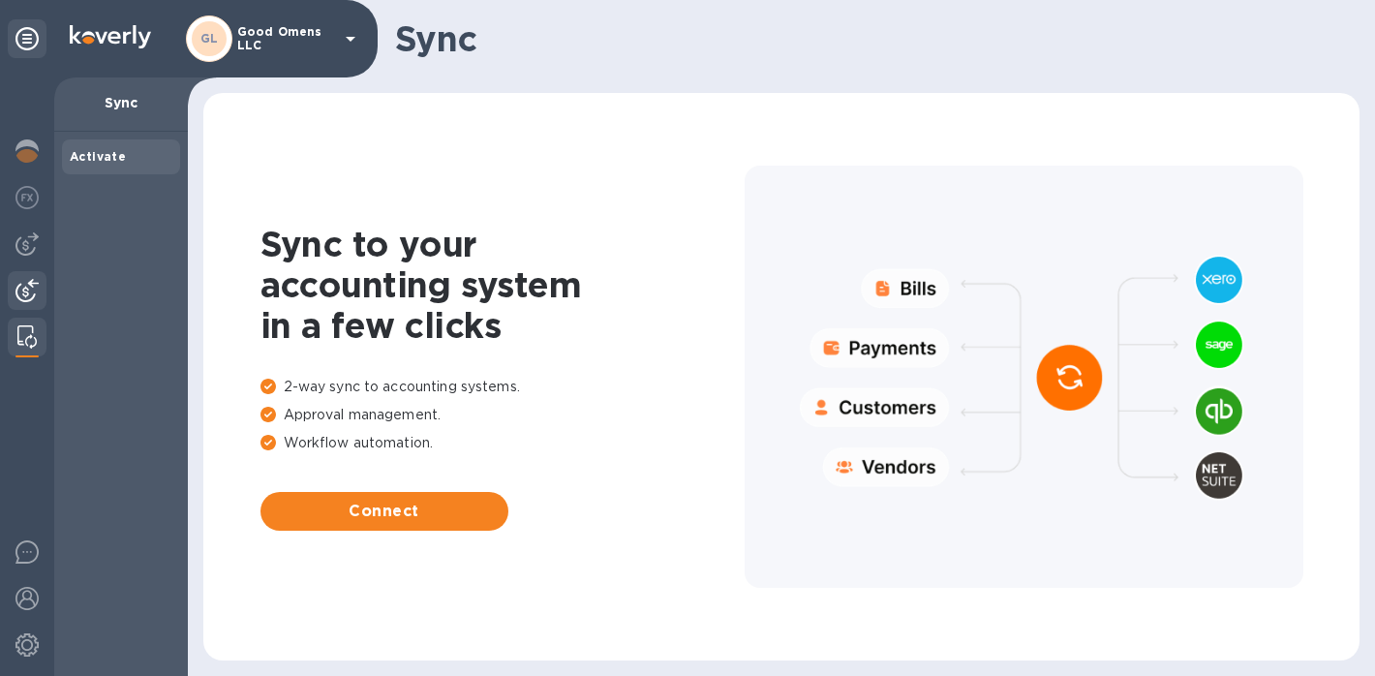
click at [27, 298] on img at bounding box center [26, 290] width 23 height 23
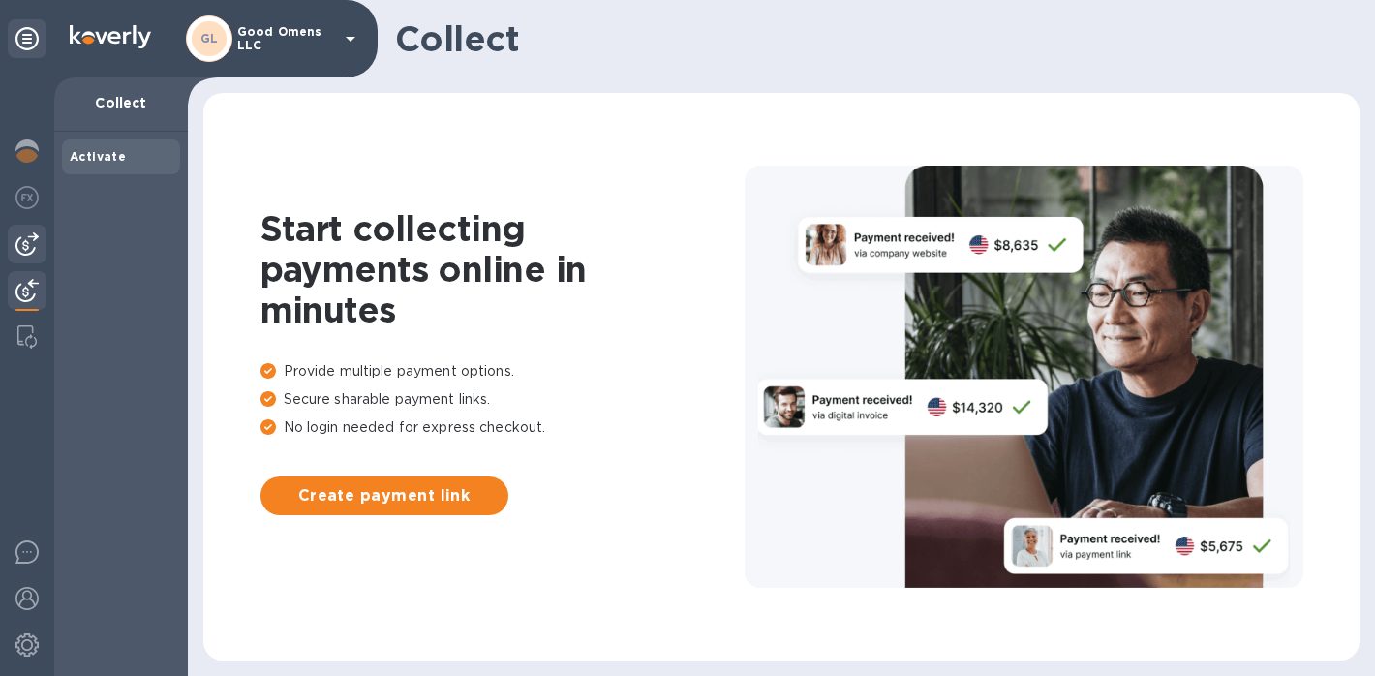
click at [27, 257] on div at bounding box center [27, 244] width 39 height 39
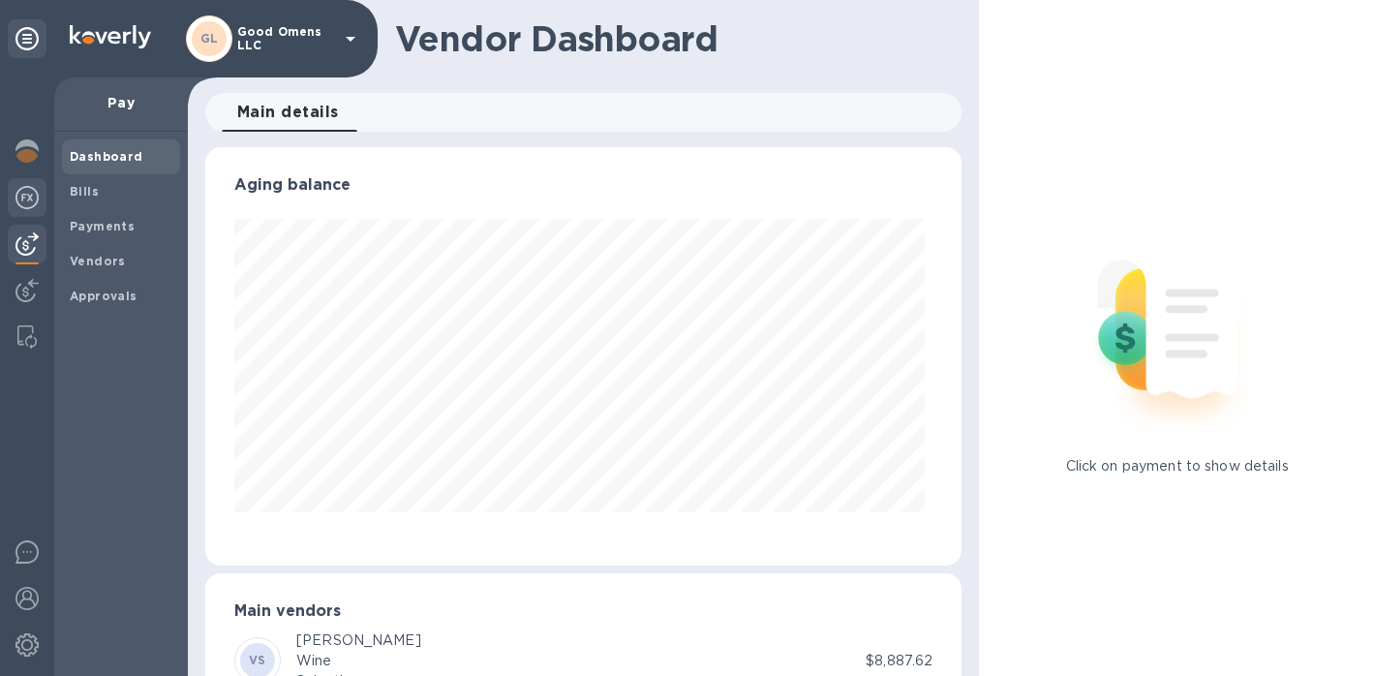
scroll to position [418, 750]
click at [28, 202] on img at bounding box center [26, 197] width 23 height 23
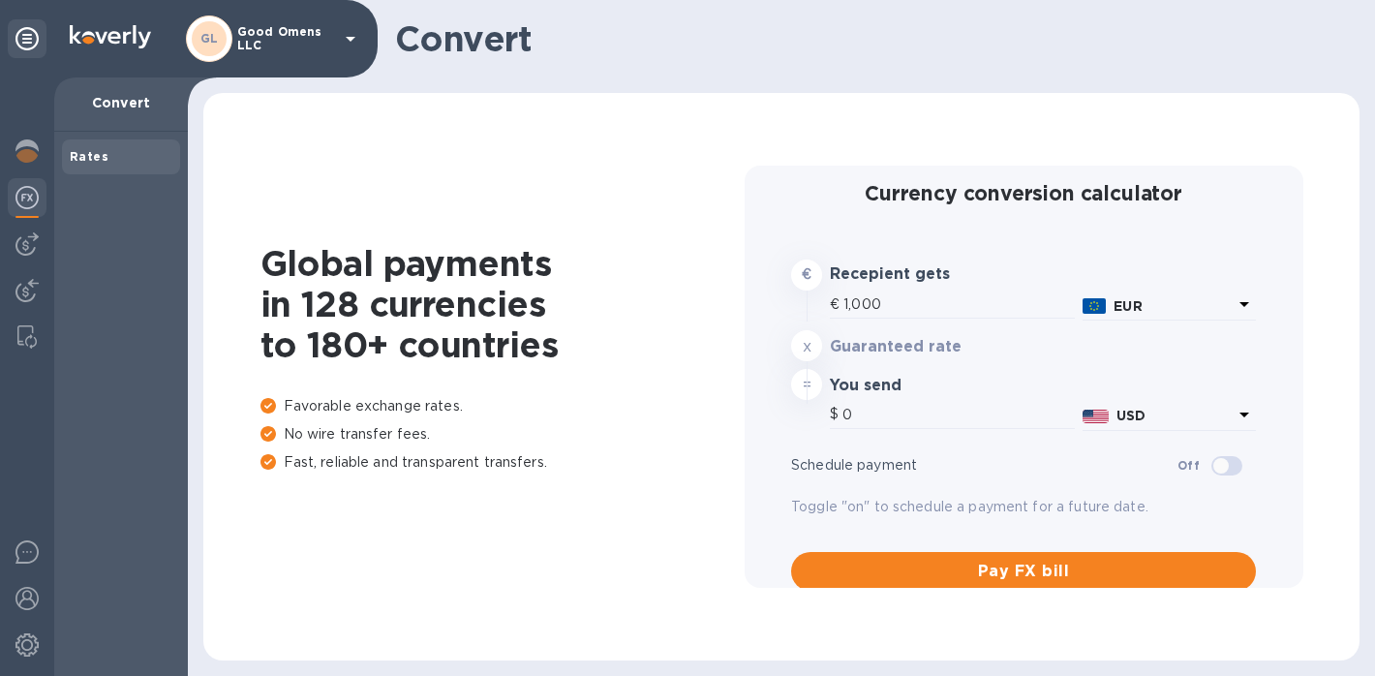
type input "1,167.62"
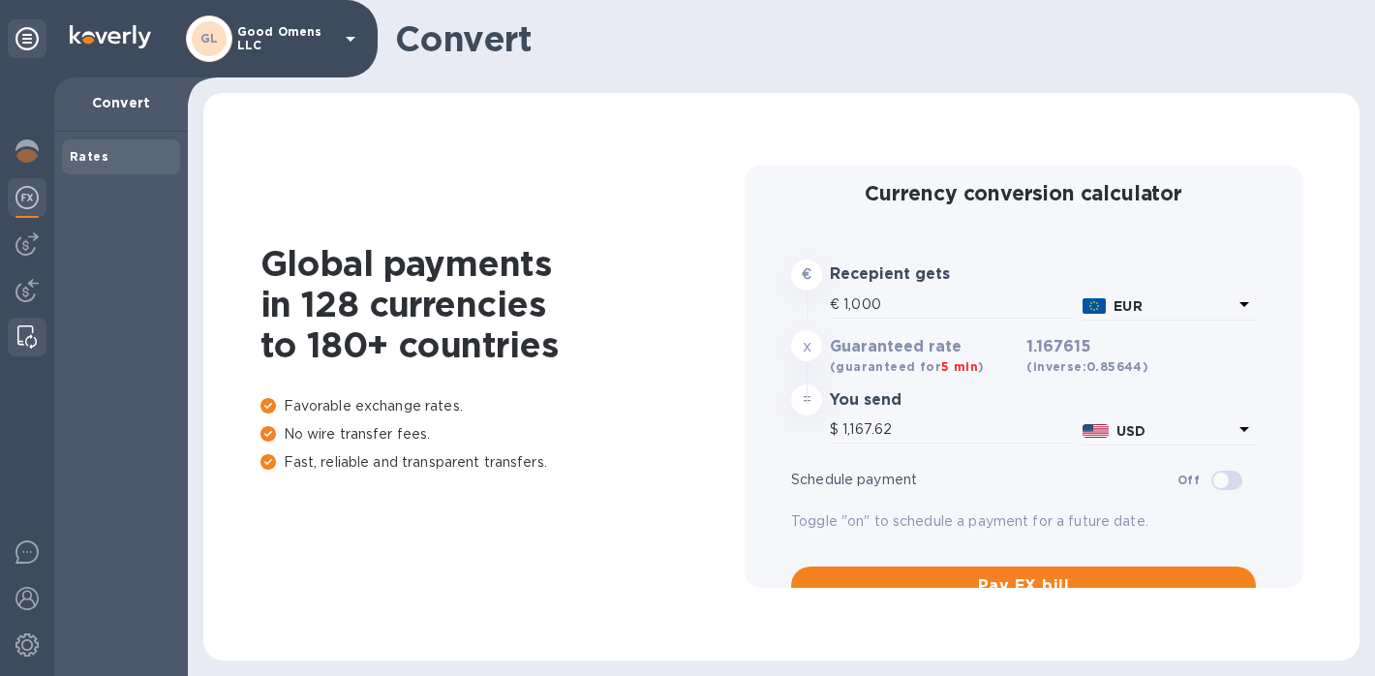
click at [24, 334] on img at bounding box center [26, 336] width 19 height 23
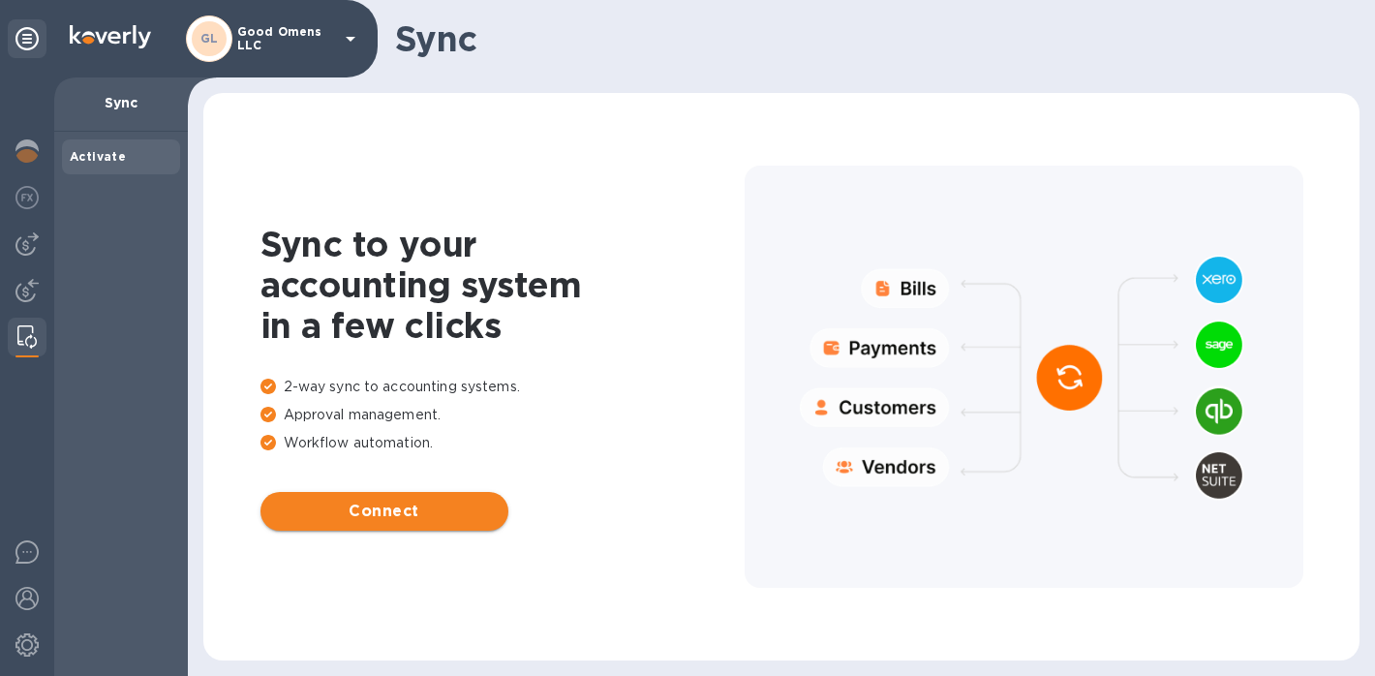
click at [325, 523] on button "Connect" at bounding box center [385, 511] width 248 height 39
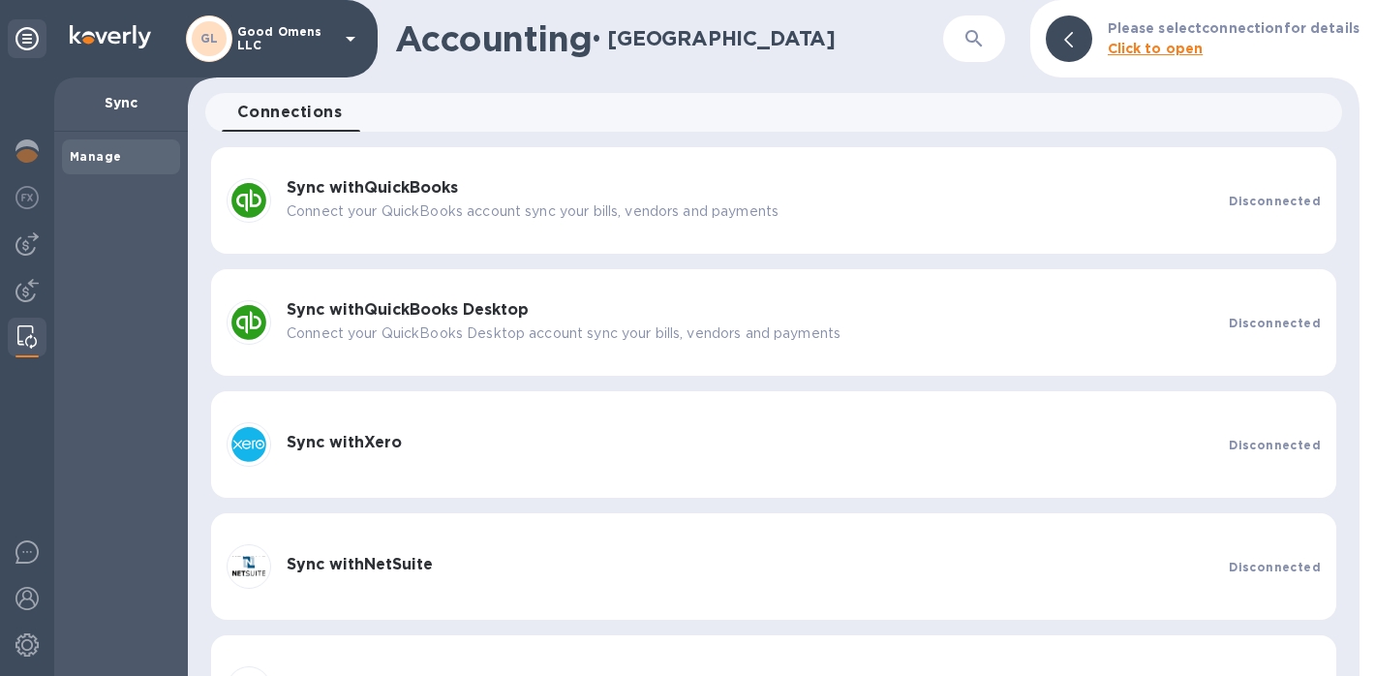
click at [380, 234] on div "Sync with QuickBooks Connect your QuickBooks account sync your bills, vendors a…" at bounding box center [773, 200] width 1125 height 107
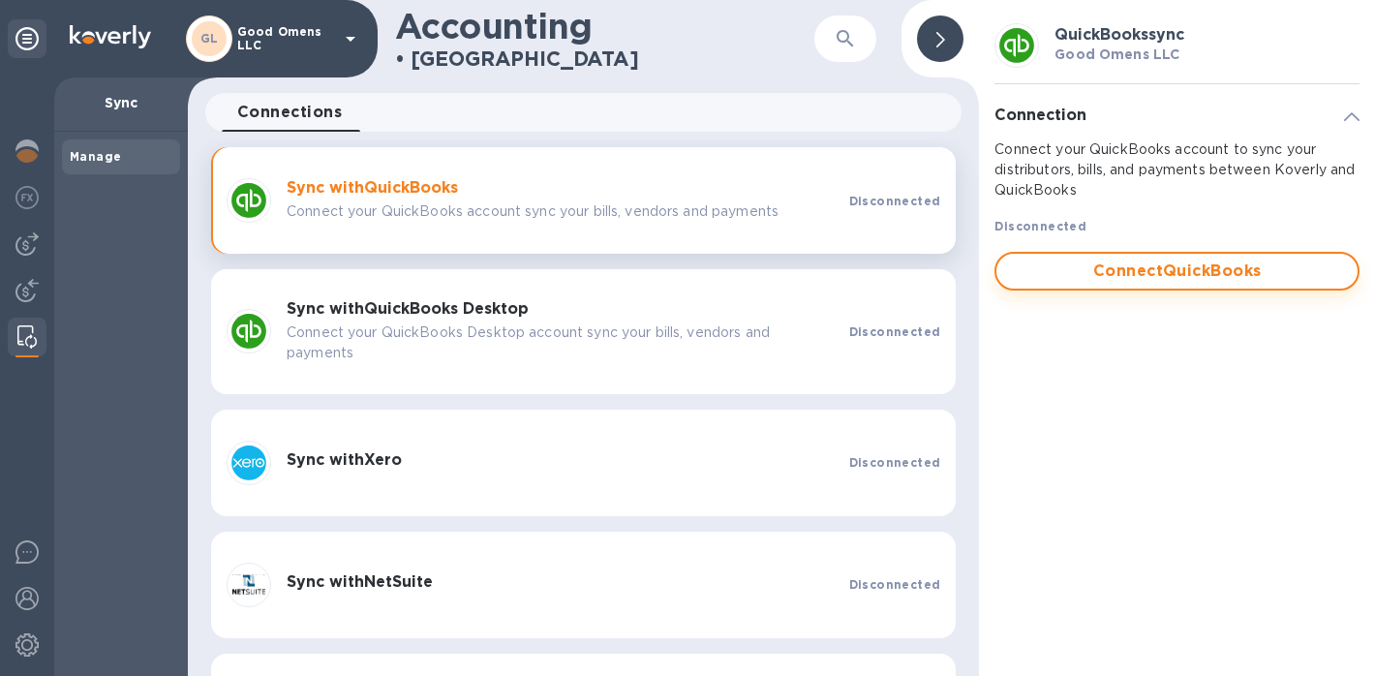
click at [1160, 271] on span "Connect QuickBooks" at bounding box center [1177, 271] width 330 height 23
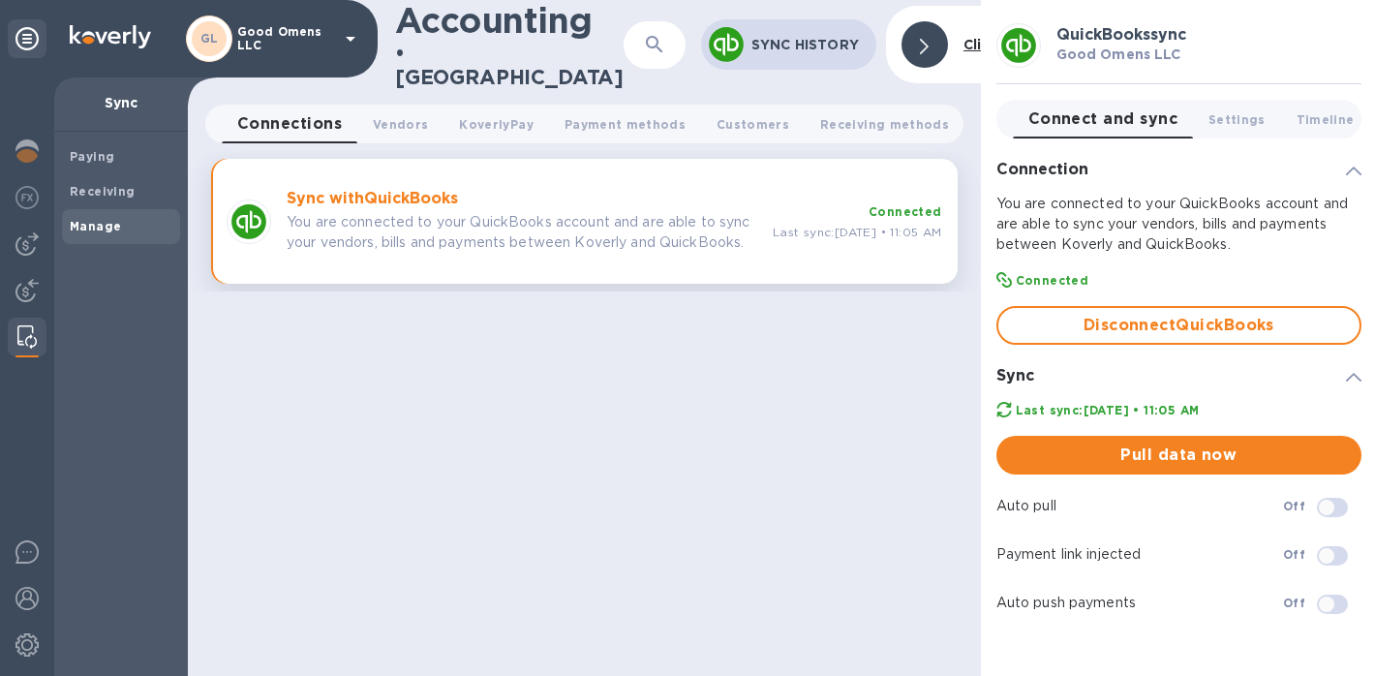
checkbox input "true"
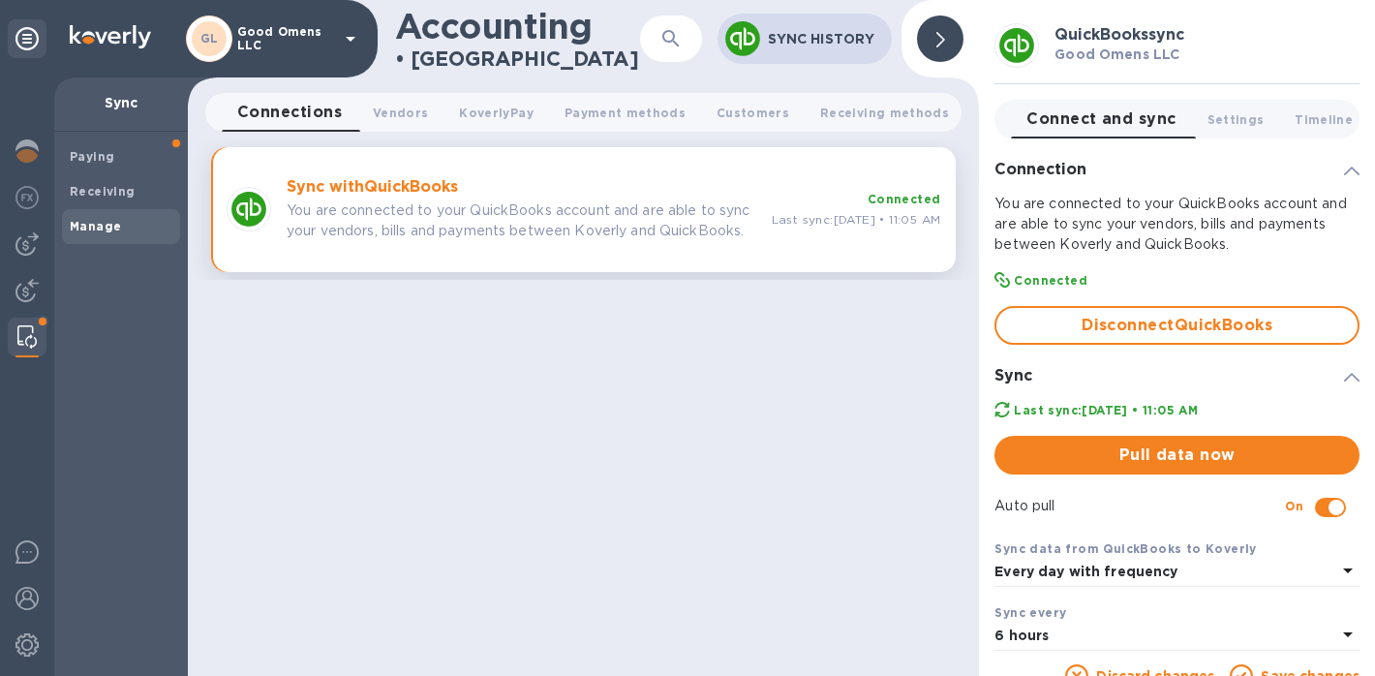
click at [394, 229] on p "You are connected to your QuickBooks account and are able to sync your vendors,…" at bounding box center [522, 220] width 470 height 41
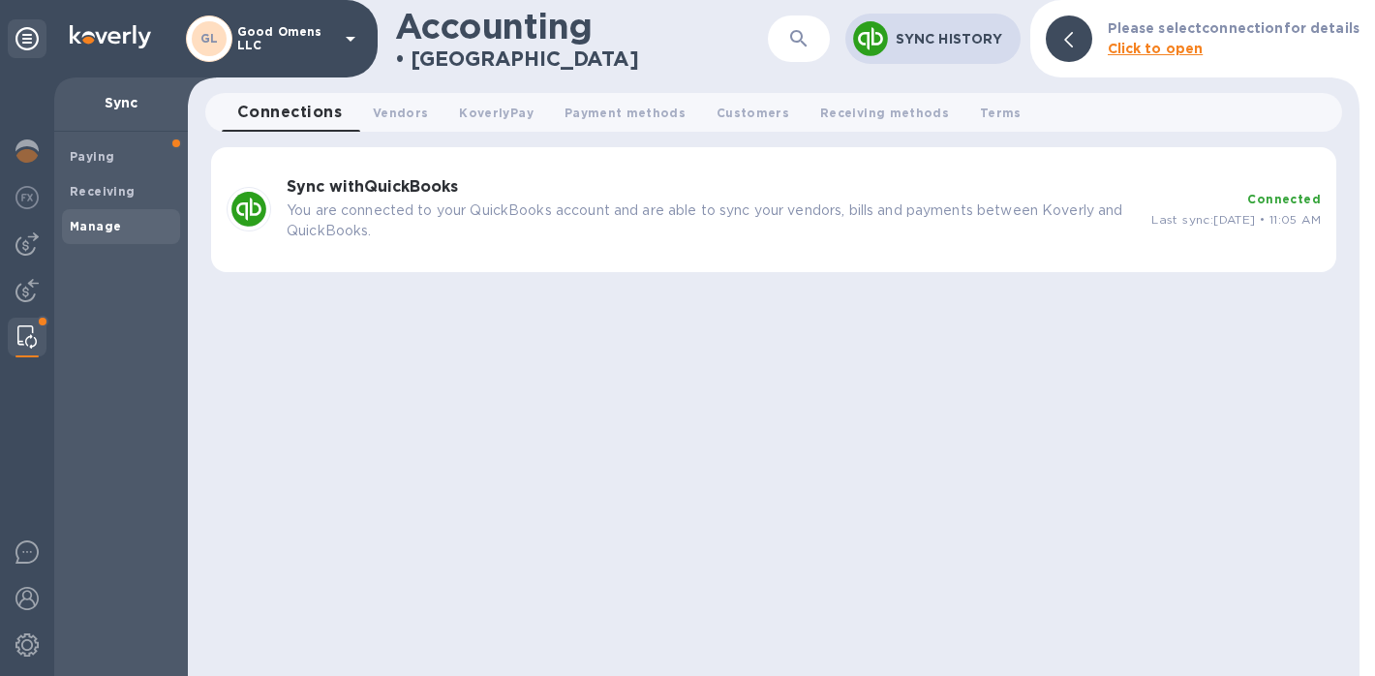
click at [510, 226] on p "You are connected to your QuickBooks account and are able to sync your vendors,…" at bounding box center [711, 220] width 849 height 41
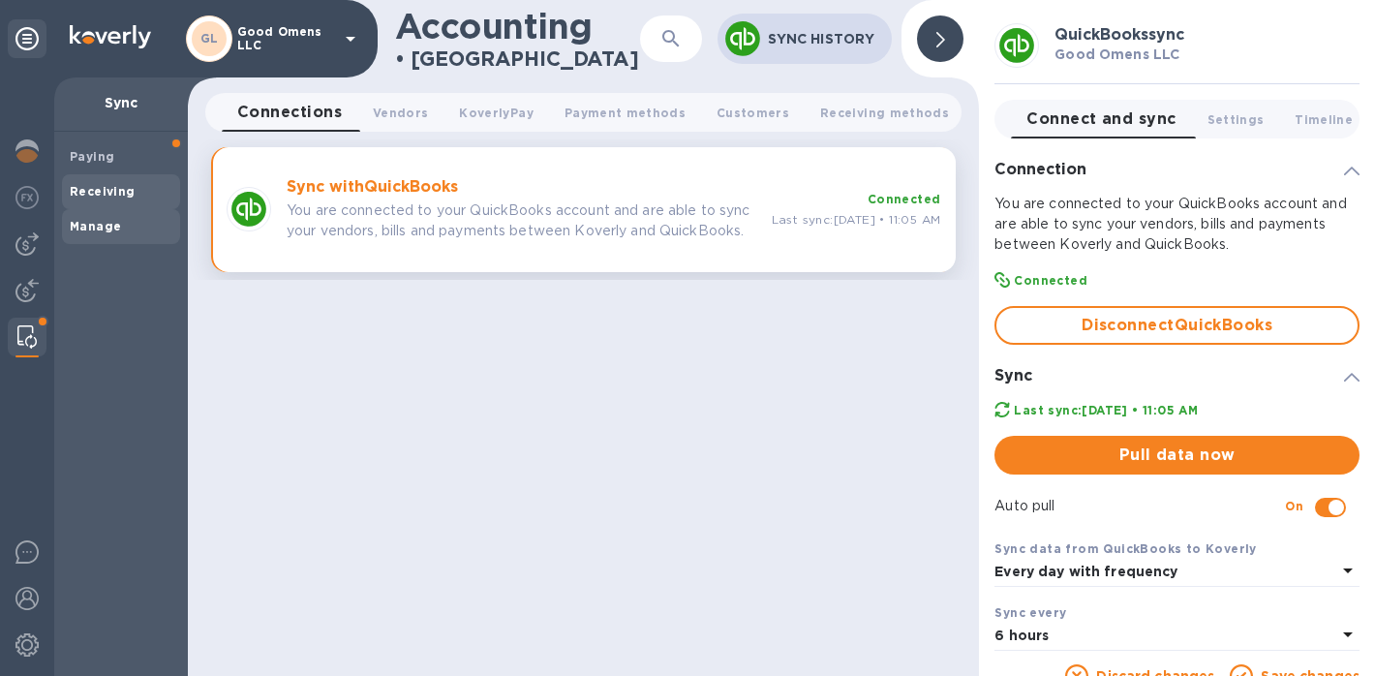
click at [99, 185] on b "Receiving" at bounding box center [103, 191] width 66 height 15
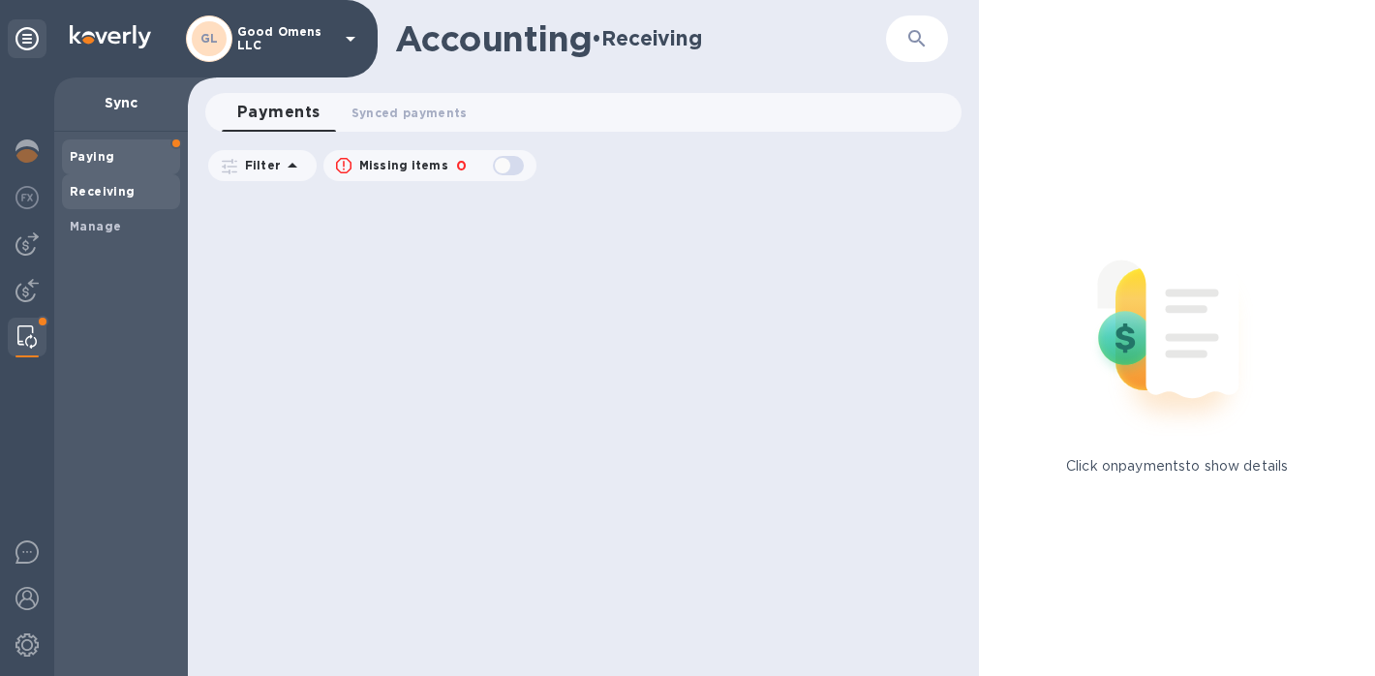
click at [123, 151] on span "Paying" at bounding box center [121, 156] width 103 height 19
click at [336, 118] on span "Payments 0" at bounding box center [339, 113] width 65 height 20
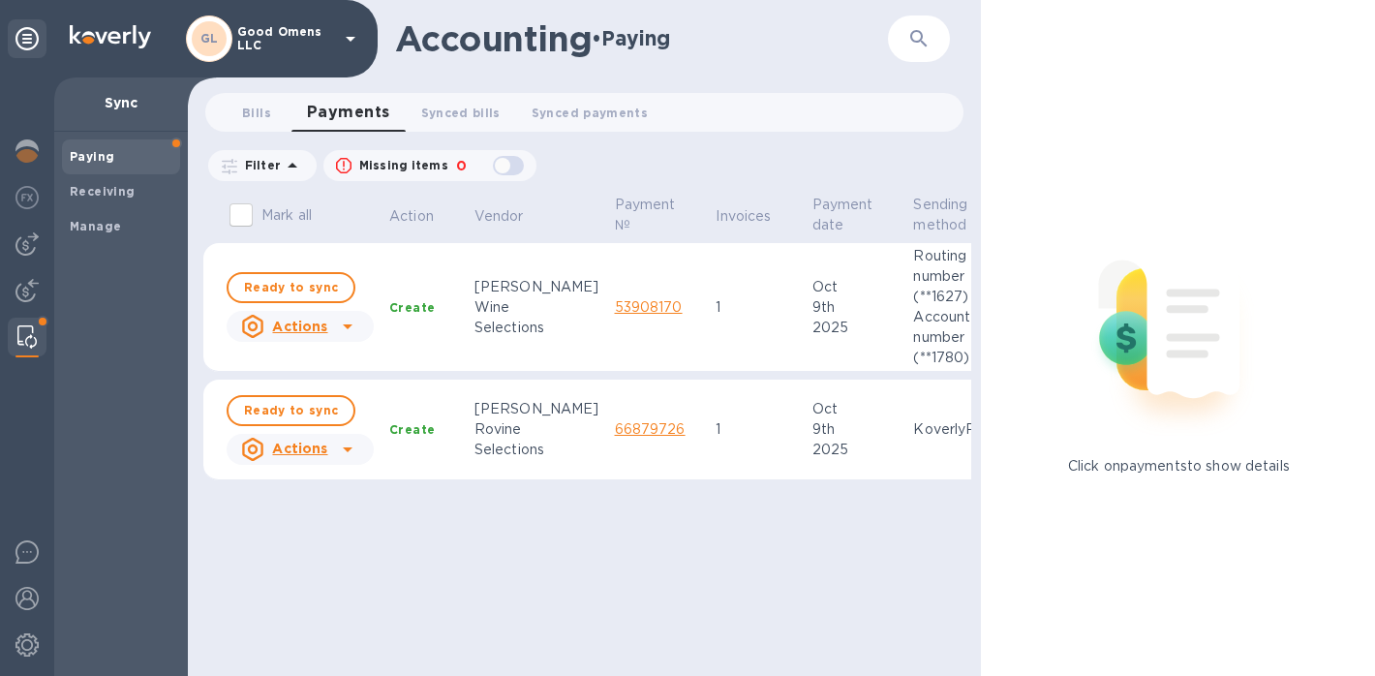
click at [246, 221] on input "Mark all" at bounding box center [241, 215] width 41 height 41
checkbox input "true"
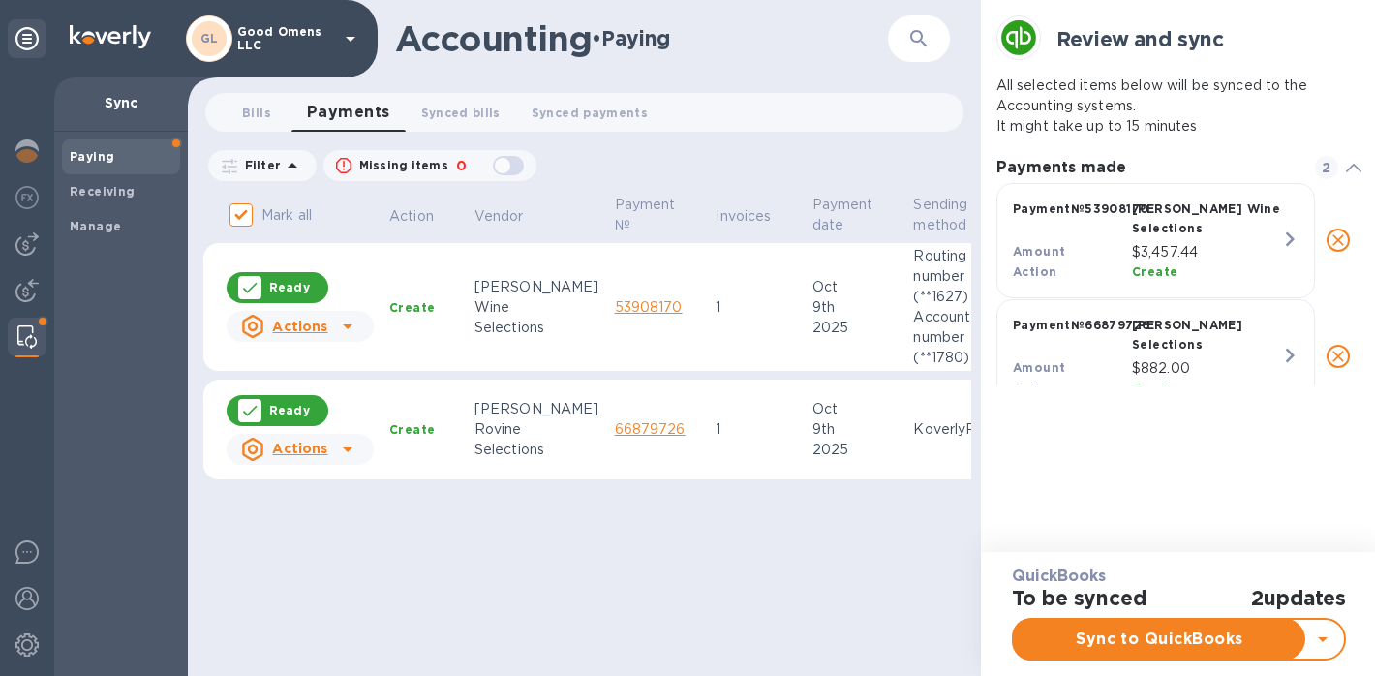
scroll to position [194, 366]
click at [1101, 653] on button "Sync to QuickBooks" at bounding box center [1160, 639] width 292 height 39
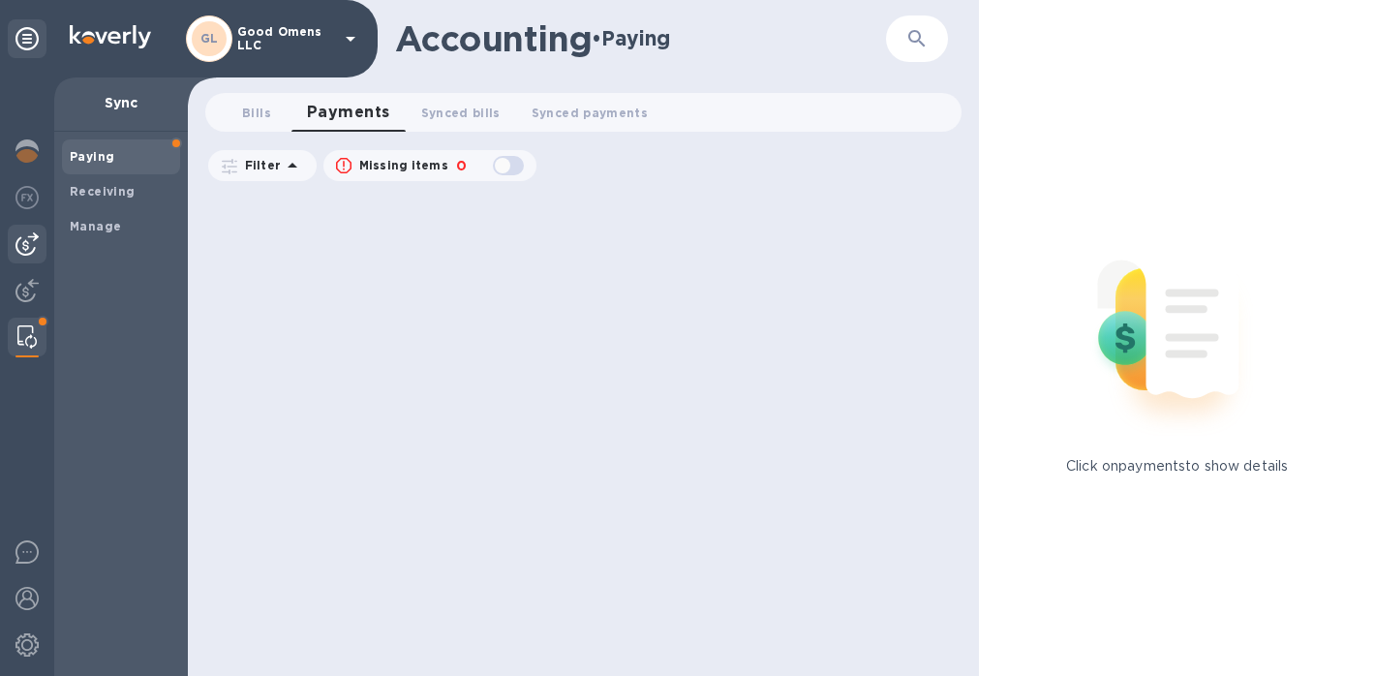
click at [22, 238] on img at bounding box center [26, 243] width 23 height 23
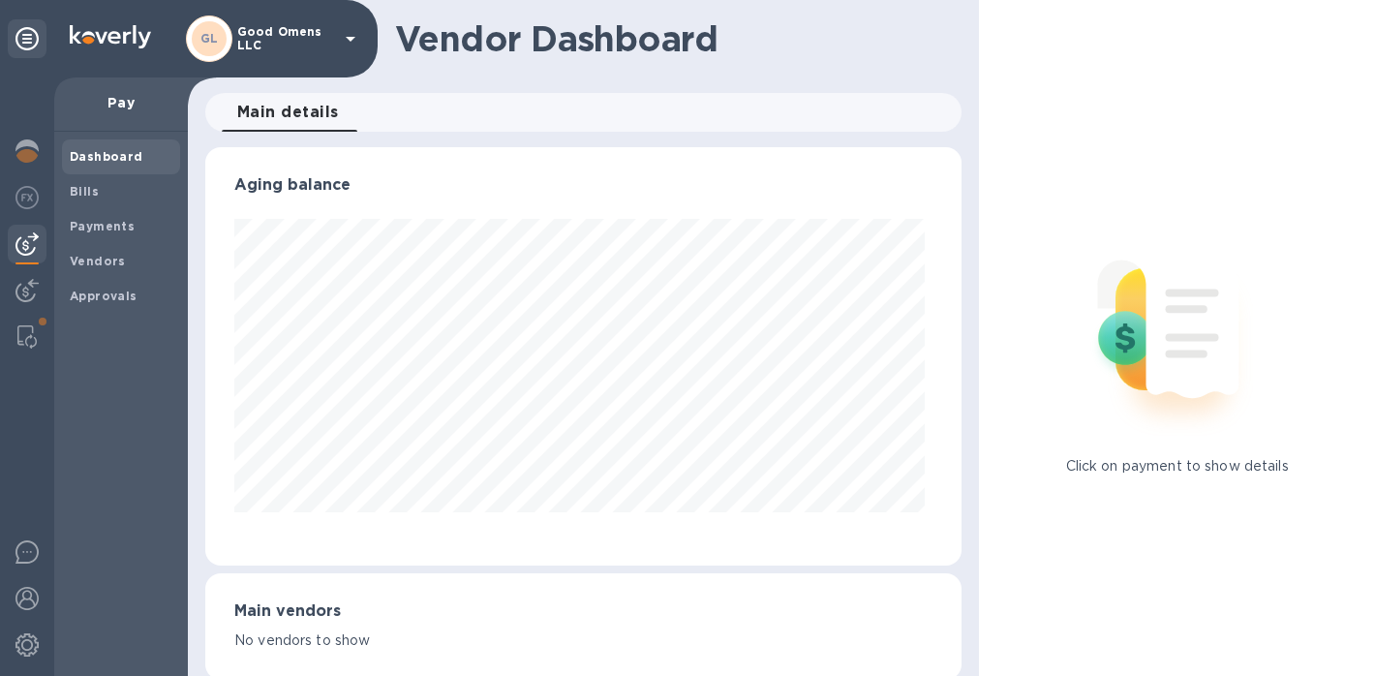
scroll to position [418, 750]
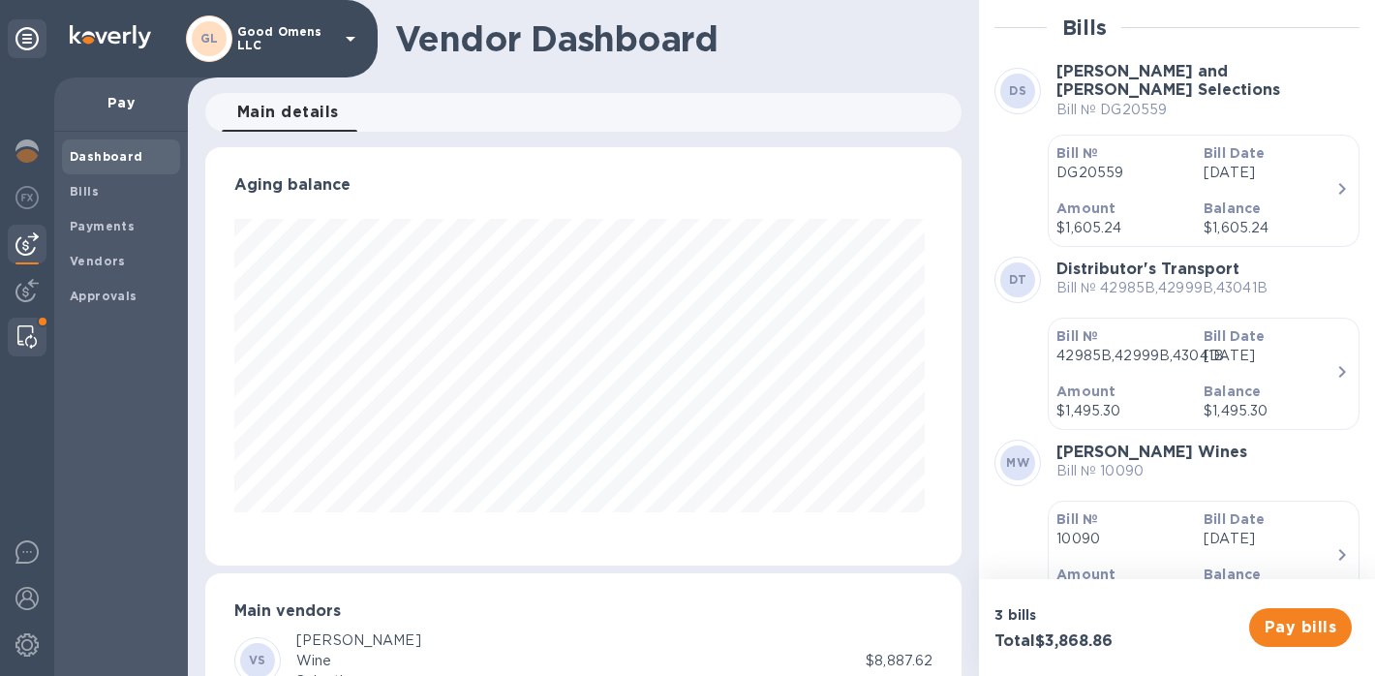
click at [28, 341] on img at bounding box center [26, 336] width 19 height 23
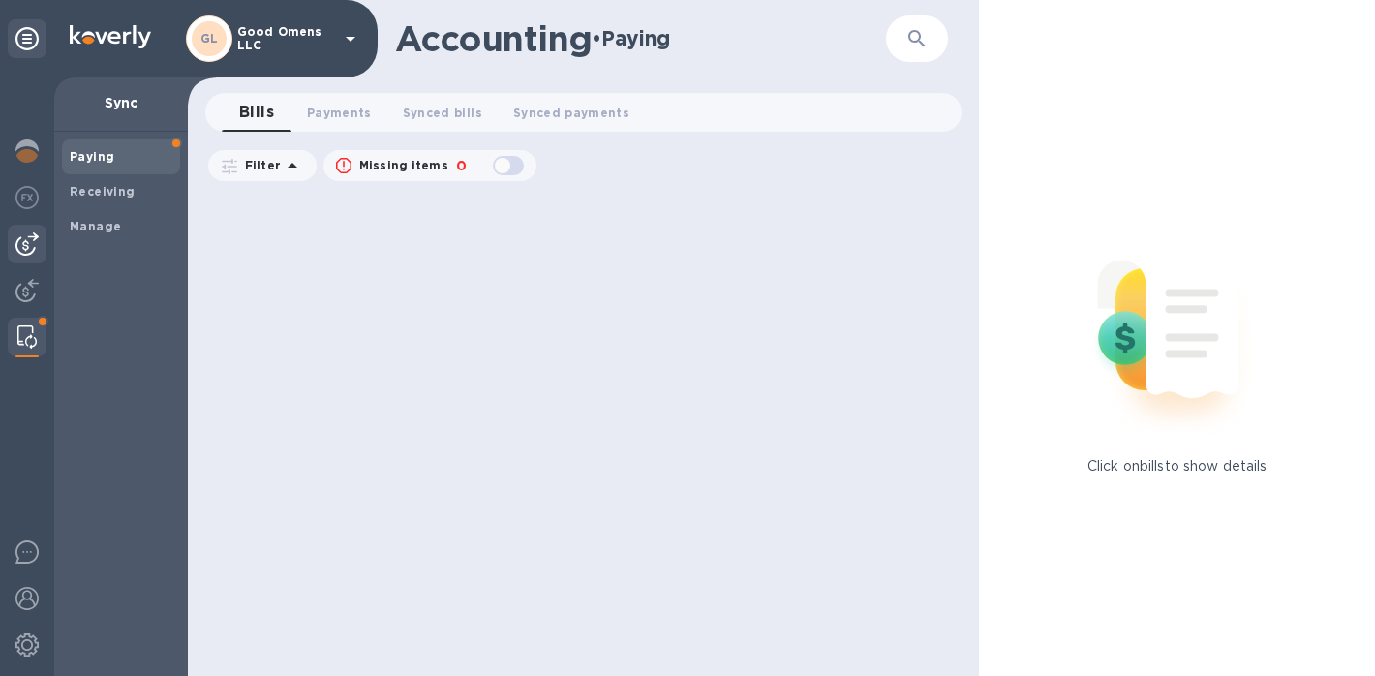
click at [39, 242] on div at bounding box center [27, 244] width 39 height 39
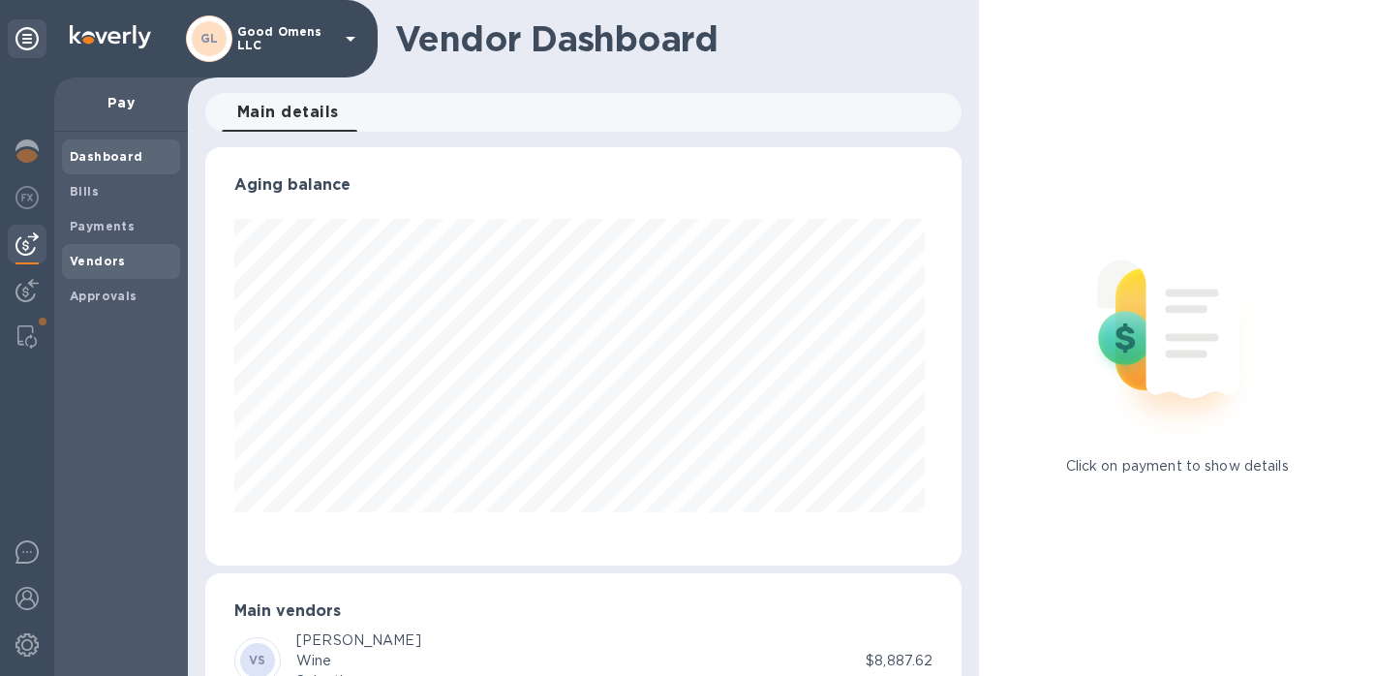
scroll to position [418, 750]
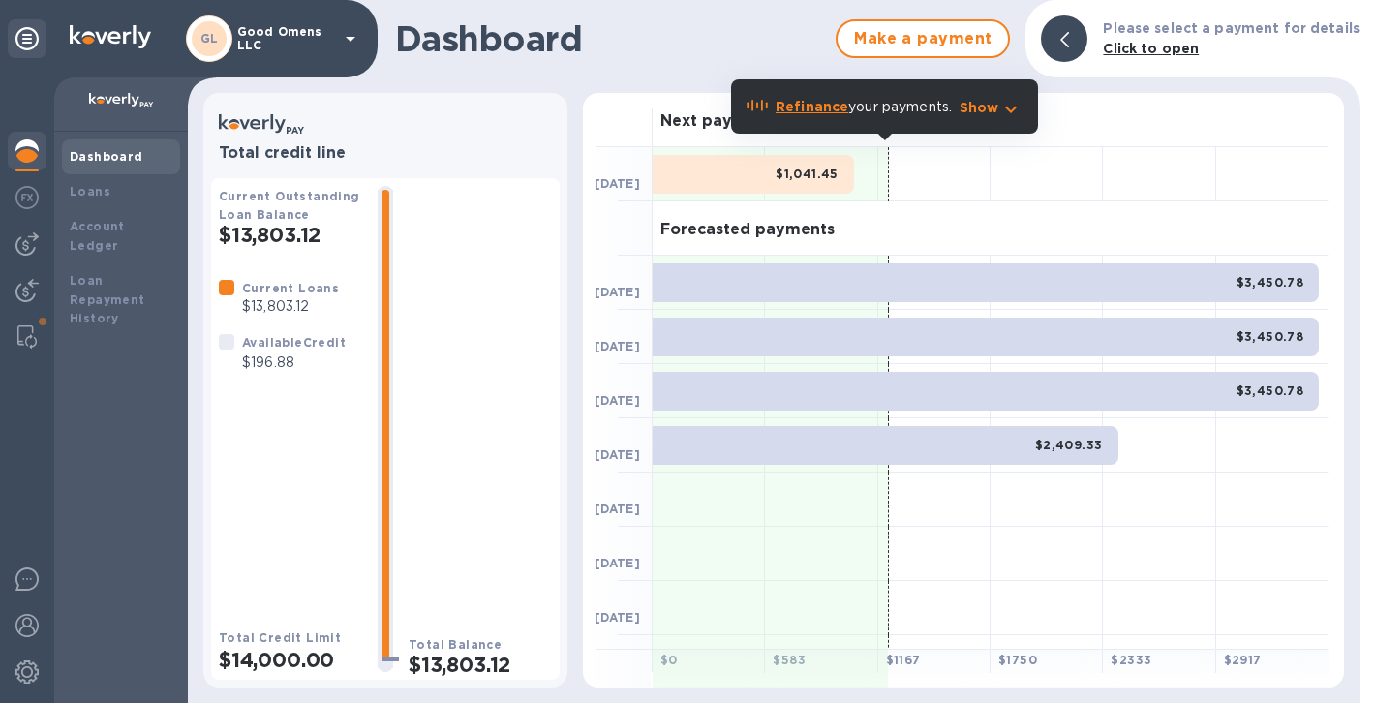
click at [738, 172] on div "$1,041.45" at bounding box center [753, 174] width 201 height 39
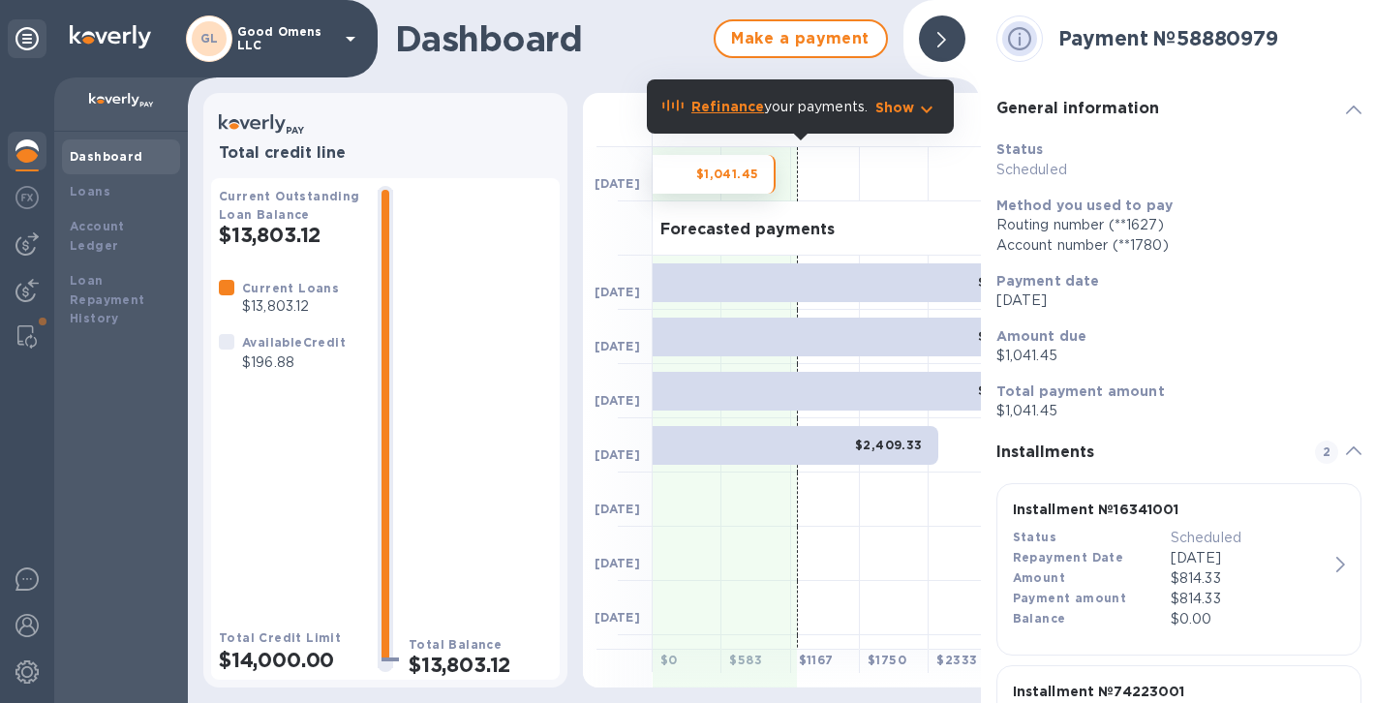
click at [1354, 106] on div "General information Status Scheduled Method you used to pay Routing number (**1…" at bounding box center [1179, 249] width 381 height 359
click at [921, 29] on div at bounding box center [942, 38] width 46 height 46
